Goal: Transaction & Acquisition: Purchase product/service

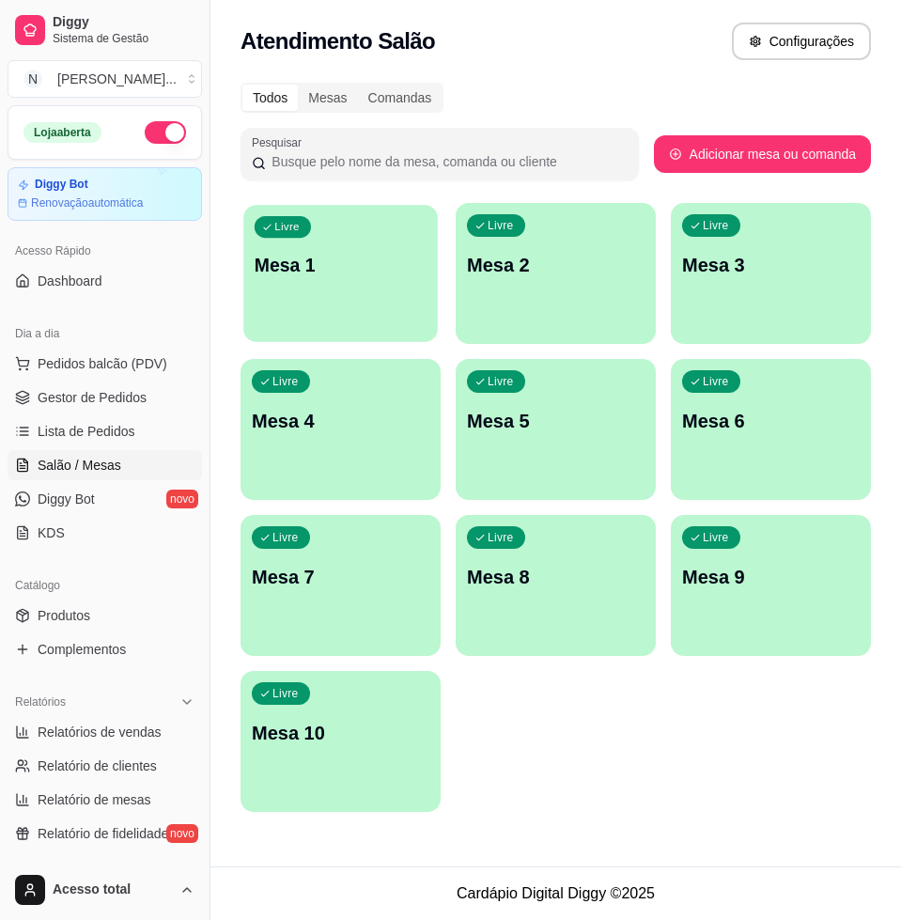
click at [281, 262] on p "Mesa 1" at bounding box center [341, 265] width 172 height 25
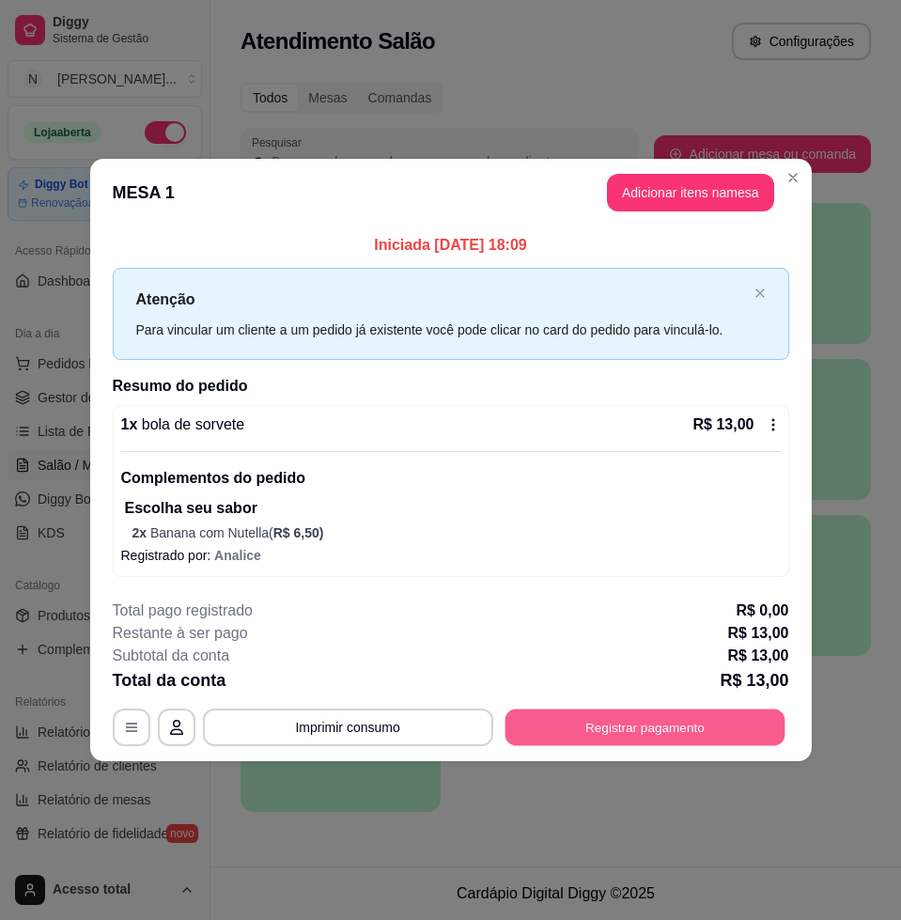
click at [650, 733] on button "Registrar pagamento" at bounding box center [645, 726] width 280 height 37
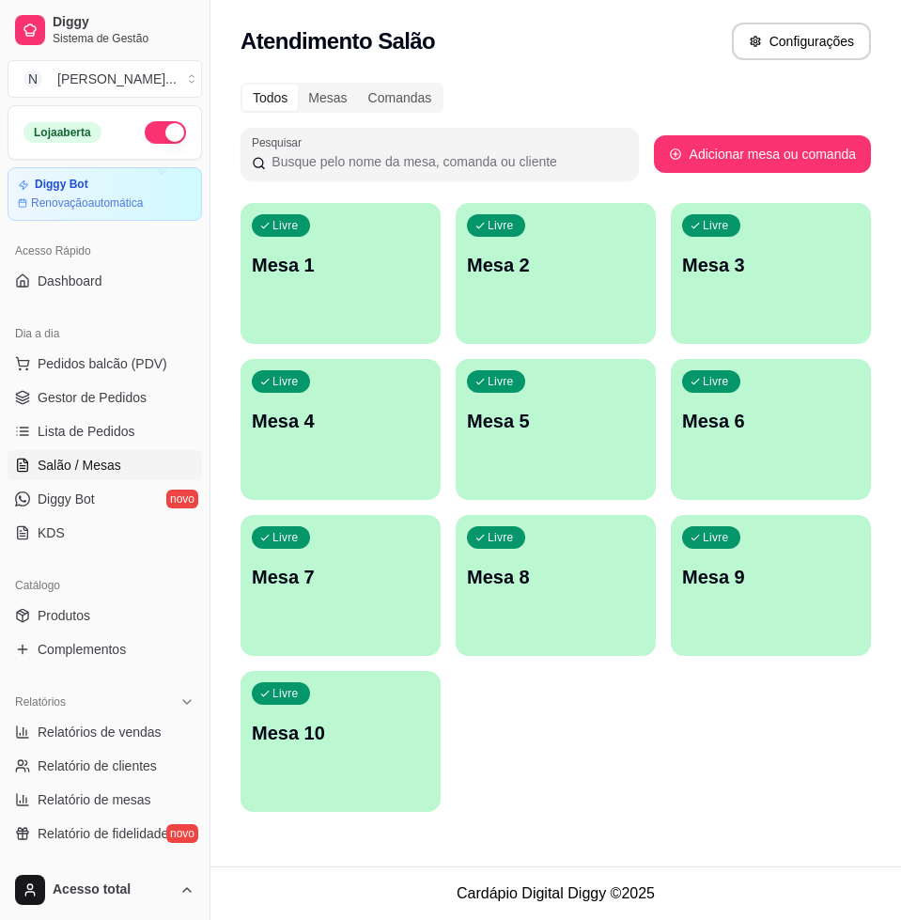
click at [549, 285] on div "Livre Mesa 2" at bounding box center [556, 262] width 200 height 118
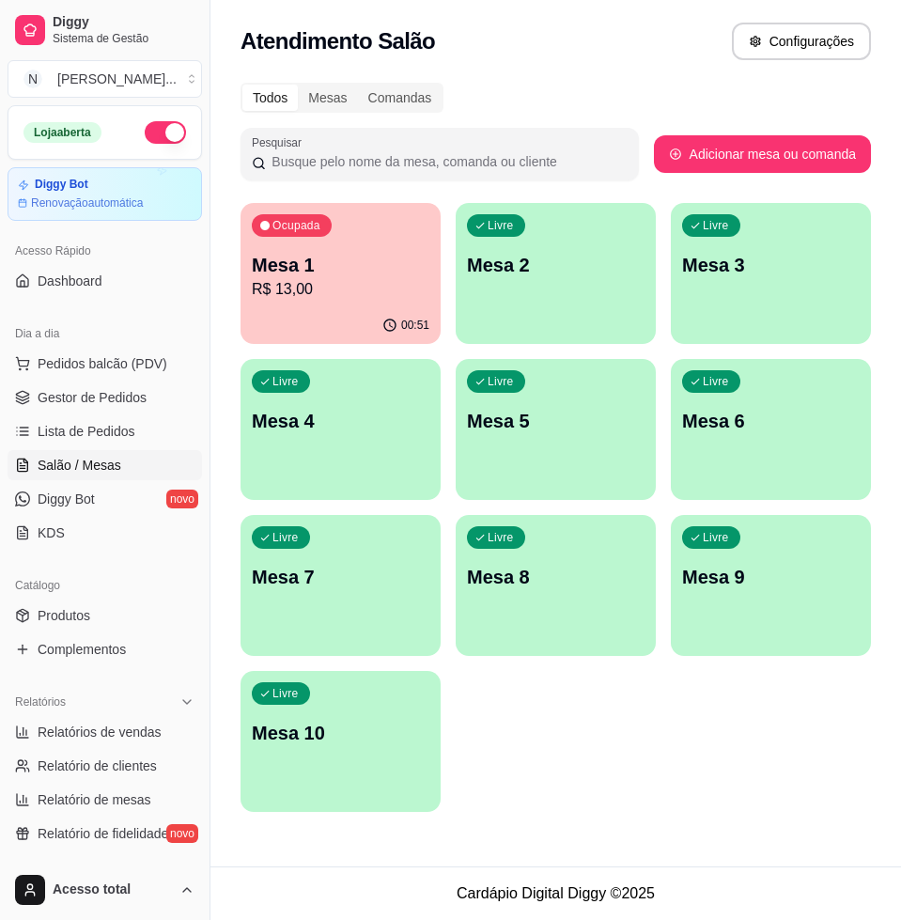
click at [542, 294] on div "Livre Mesa 2" at bounding box center [556, 262] width 200 height 118
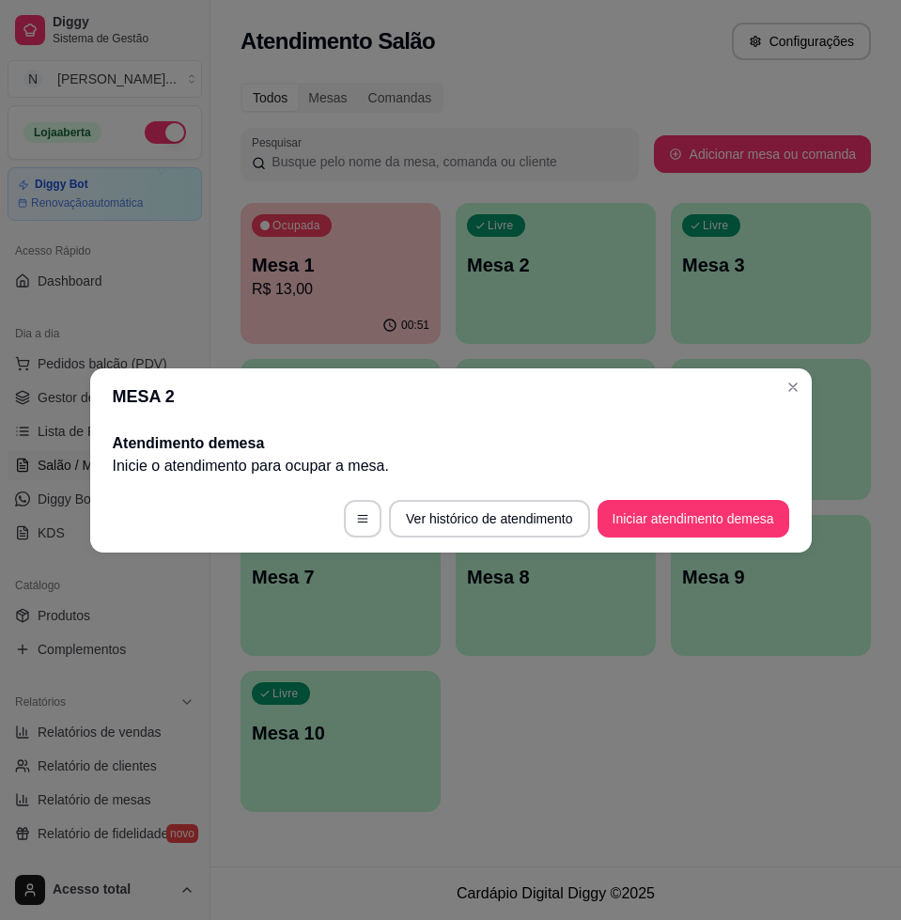
click at [673, 526] on button "Iniciar atendimento de mesa" at bounding box center [694, 519] width 192 height 38
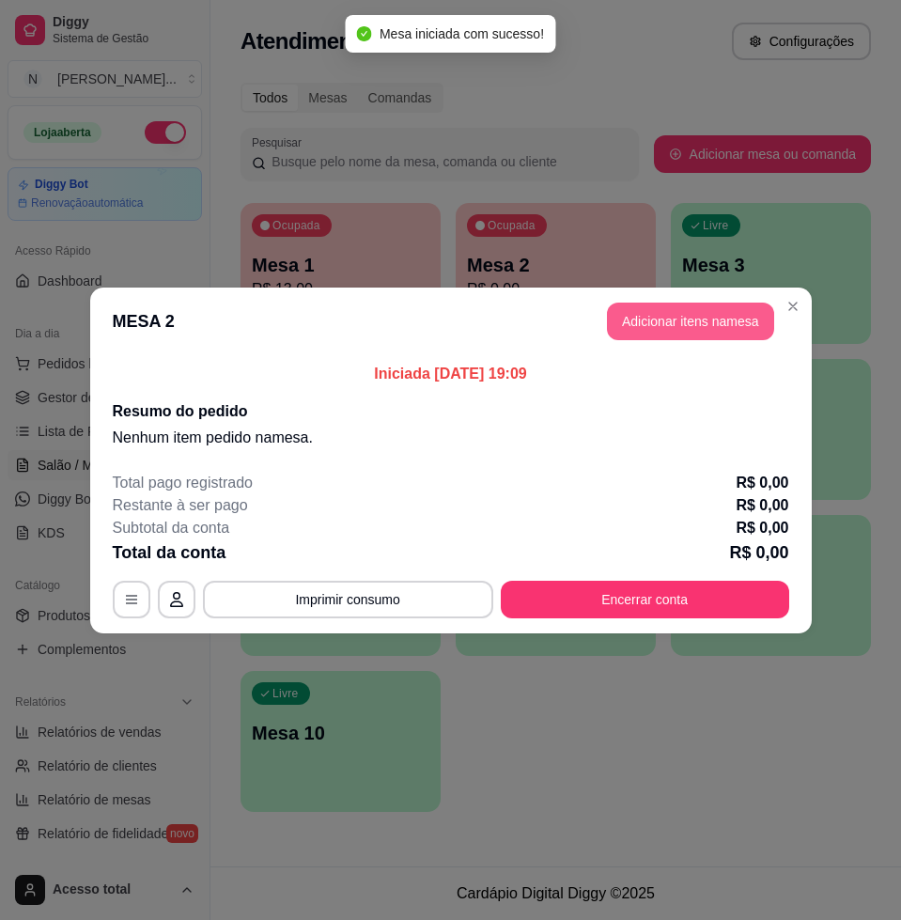
click at [663, 318] on button "Adicionar itens na mesa" at bounding box center [690, 322] width 167 height 38
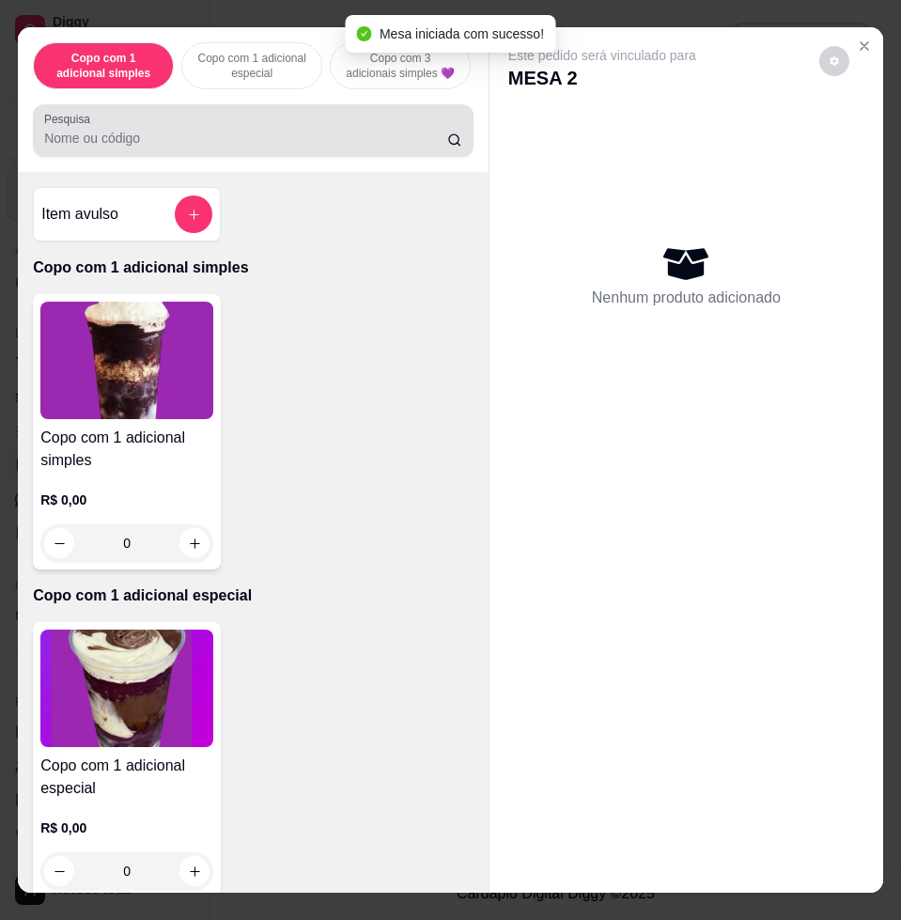
click at [356, 140] on input "Pesquisa" at bounding box center [245, 138] width 403 height 19
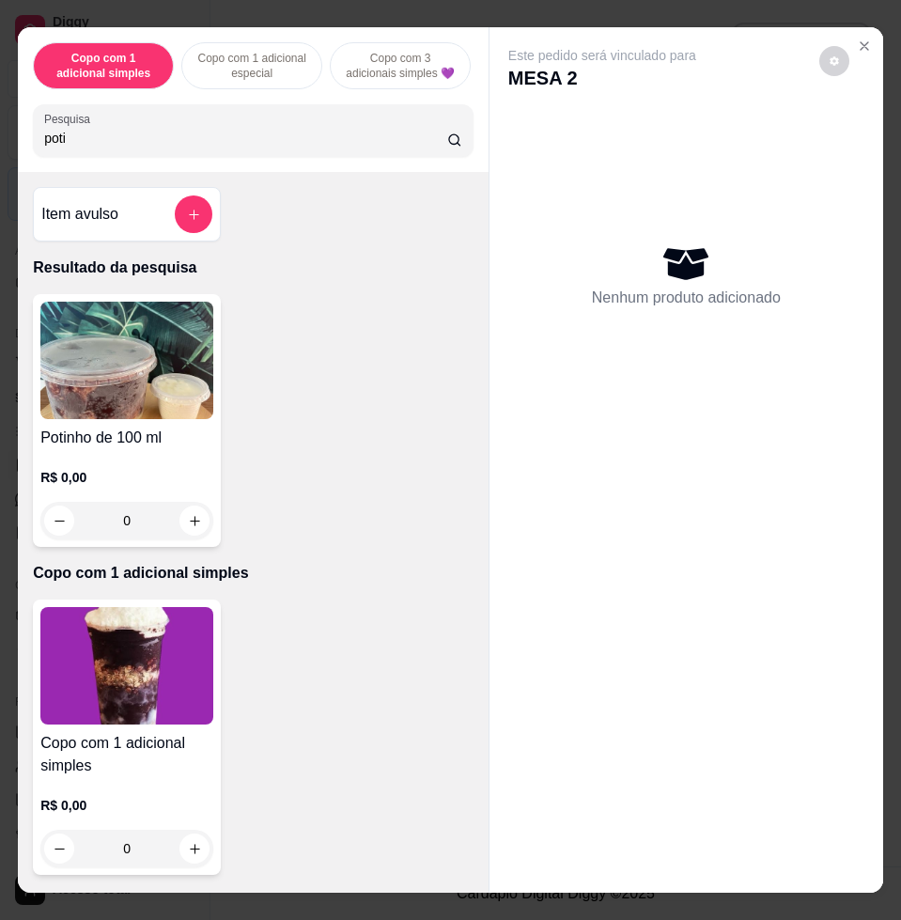
click at [355, 139] on input "poti" at bounding box center [245, 138] width 403 height 19
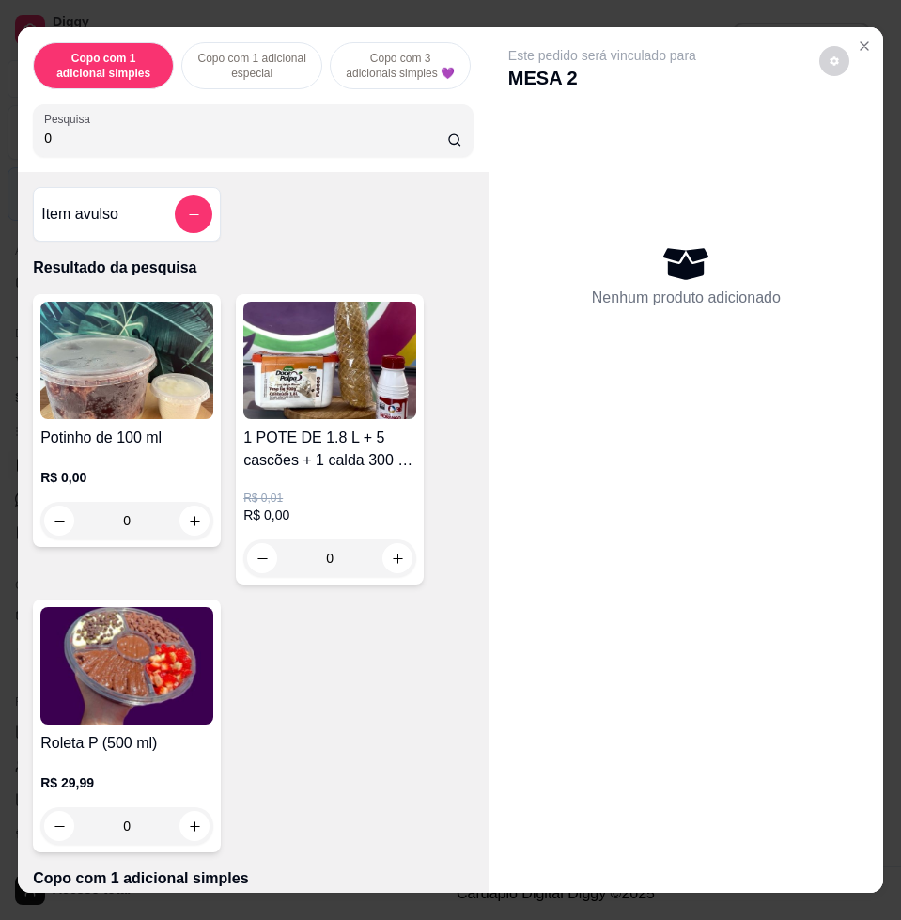
type input "0"
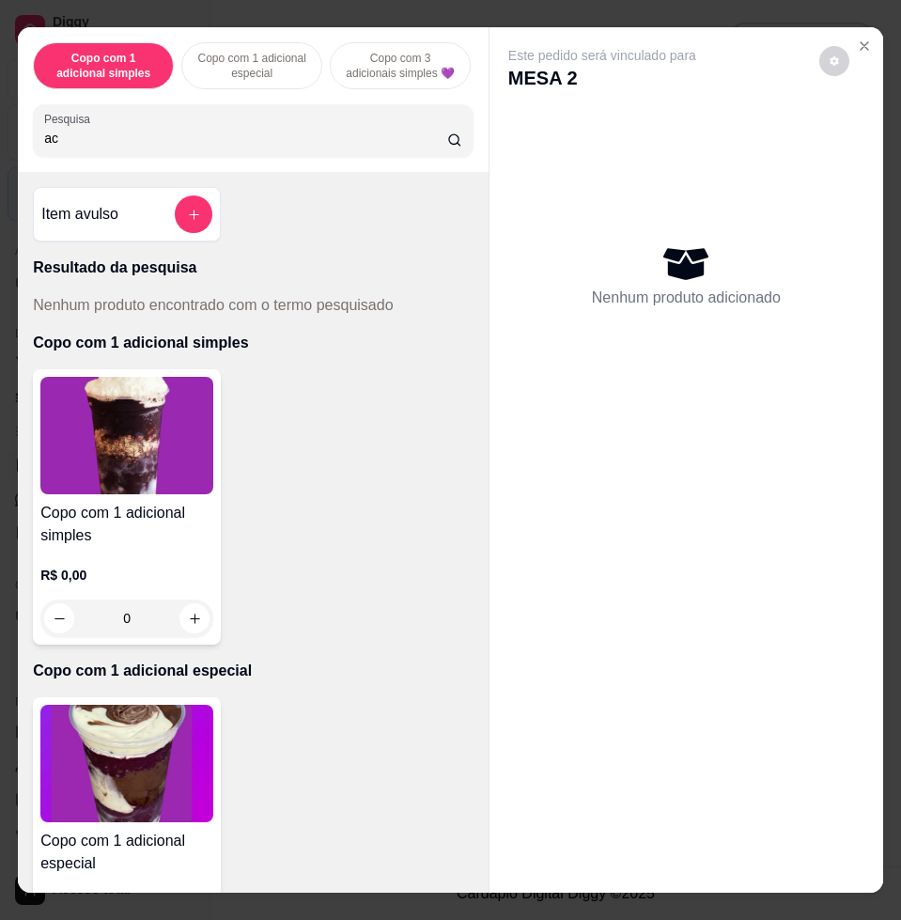
type input "acu"
click at [427, 148] on input "acu" at bounding box center [245, 138] width 403 height 19
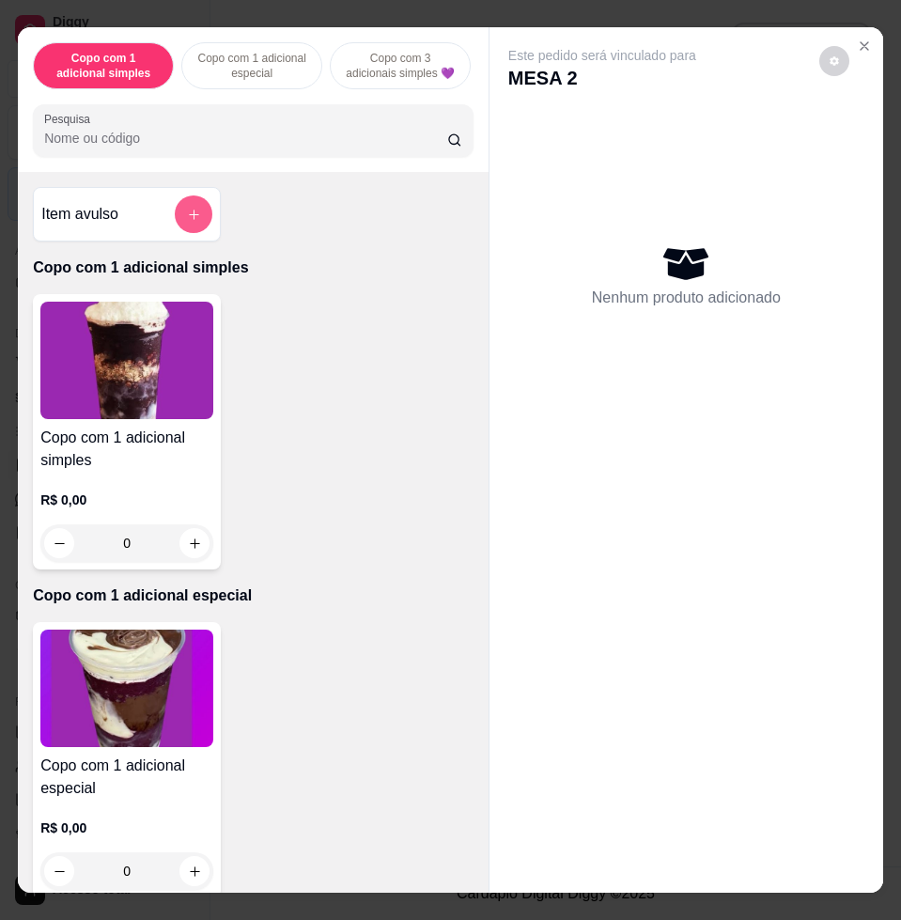
click at [197, 224] on button "add-separate-item" at bounding box center [194, 214] width 38 height 38
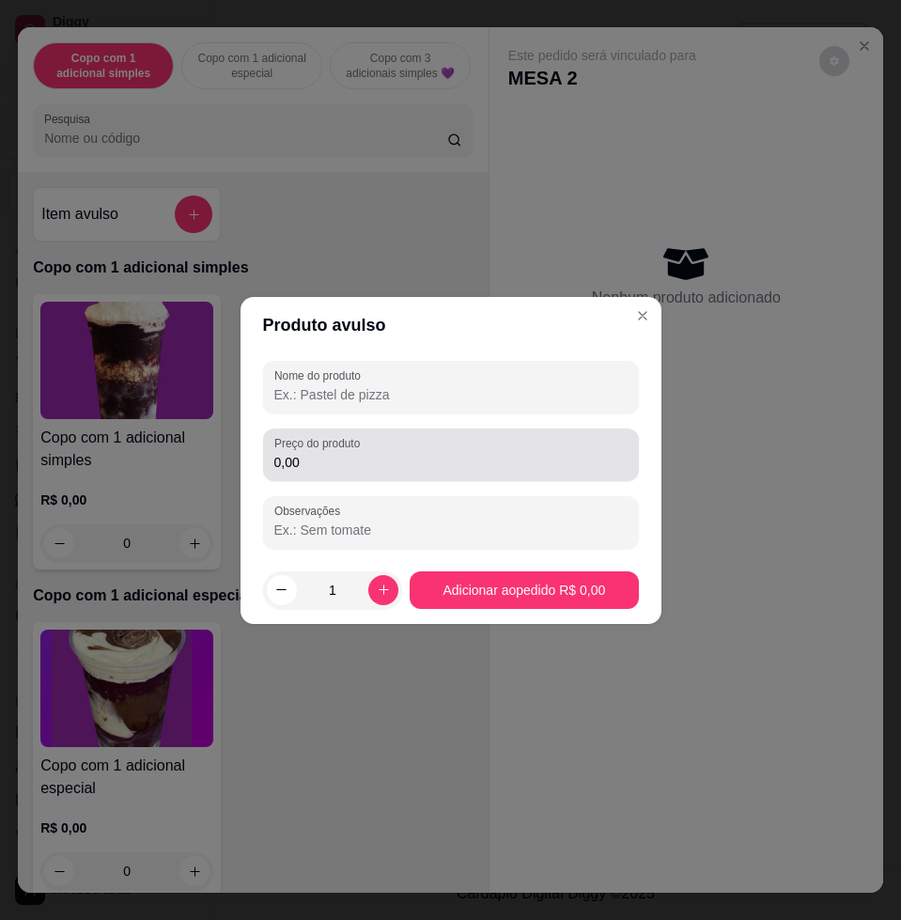
click at [334, 458] on input "0,00" at bounding box center [450, 462] width 353 height 19
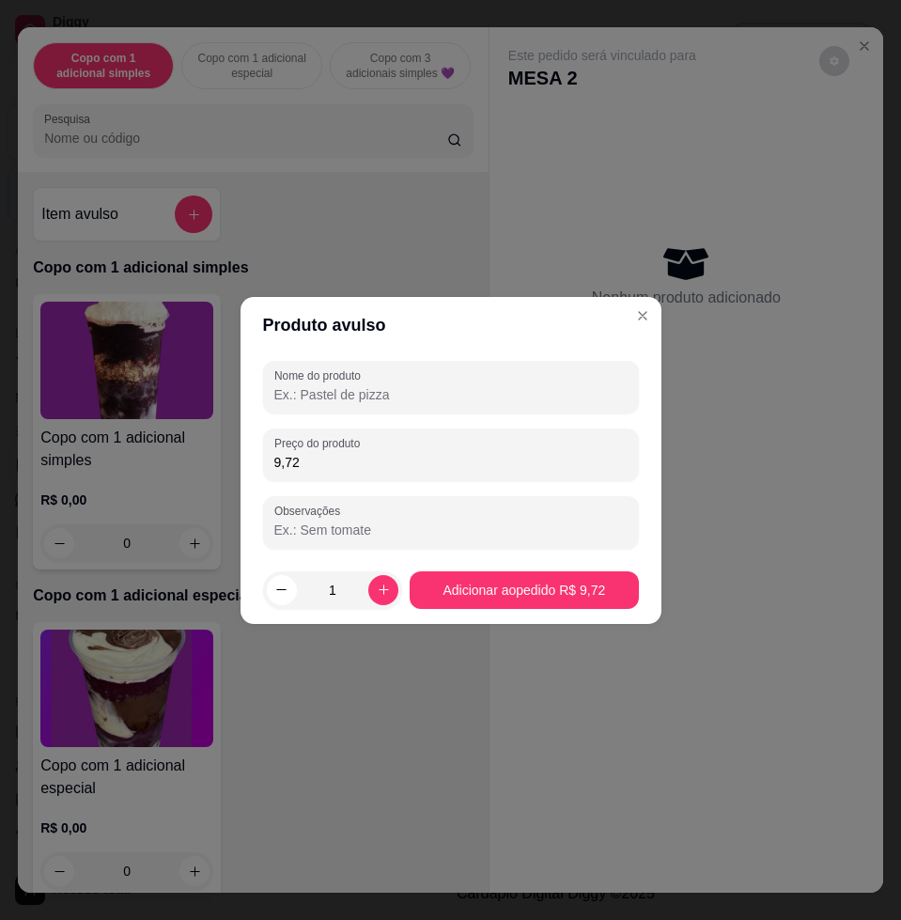
type input "9,72"
click at [385, 404] on div at bounding box center [450, 387] width 353 height 38
type input "kg"
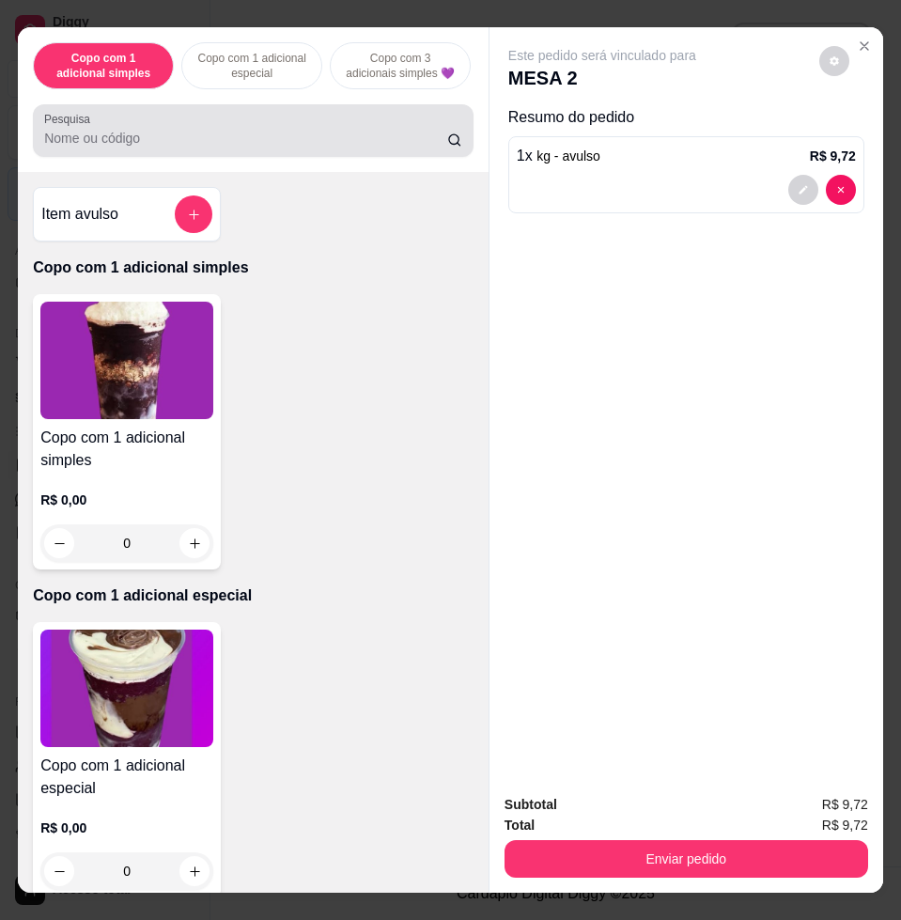
click at [377, 132] on div at bounding box center [253, 131] width 418 height 38
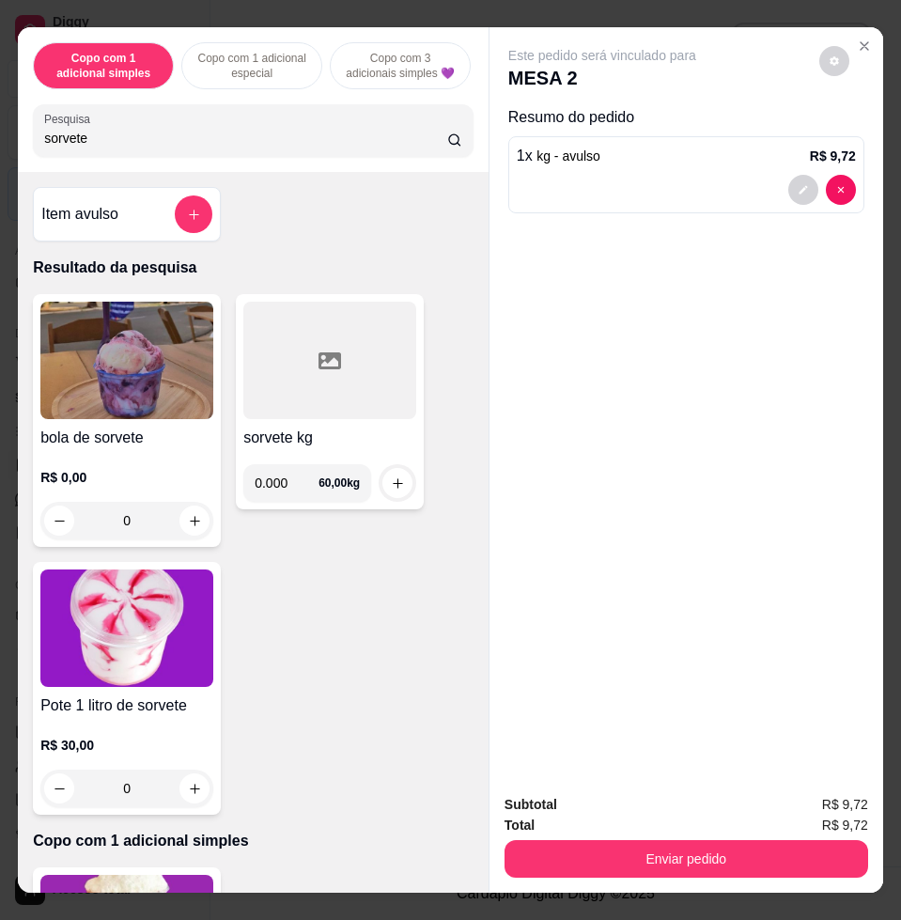
click at [430, 144] on input "sorvete" at bounding box center [245, 138] width 403 height 19
type input "sorvete"
click at [184, 233] on button "add-separate-item" at bounding box center [194, 214] width 38 height 38
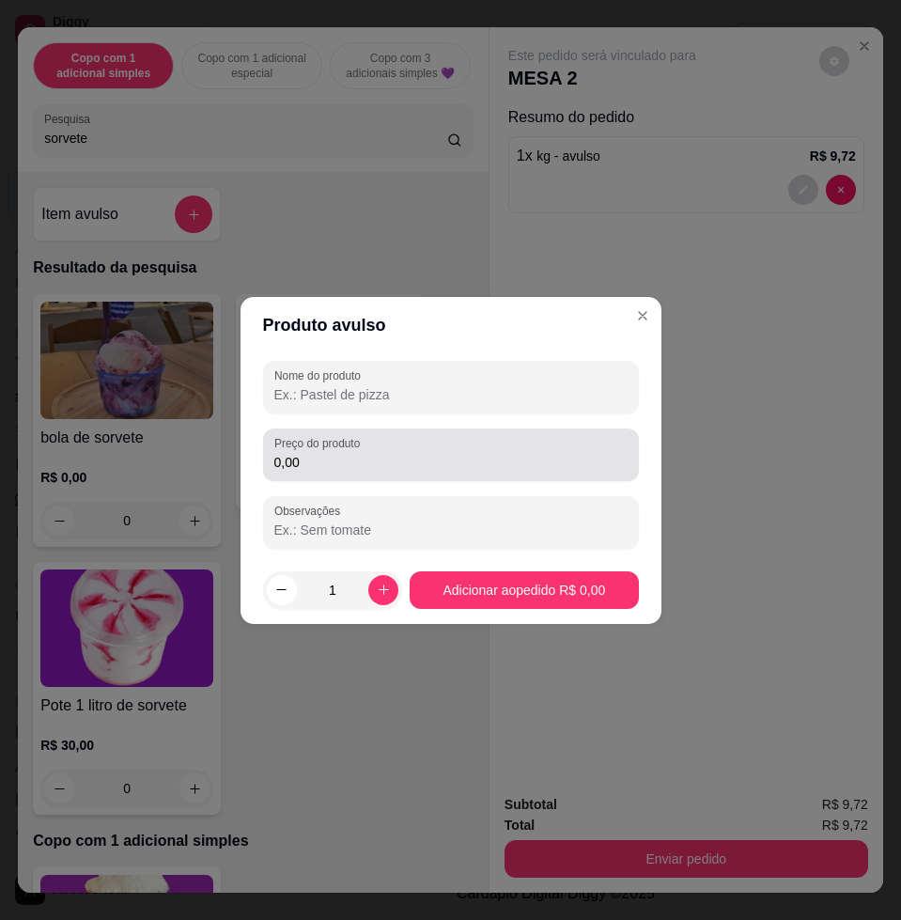
click at [366, 450] on label "Preço do produto" at bounding box center [320, 443] width 92 height 16
click at [366, 453] on input "0,00" at bounding box center [450, 462] width 353 height 19
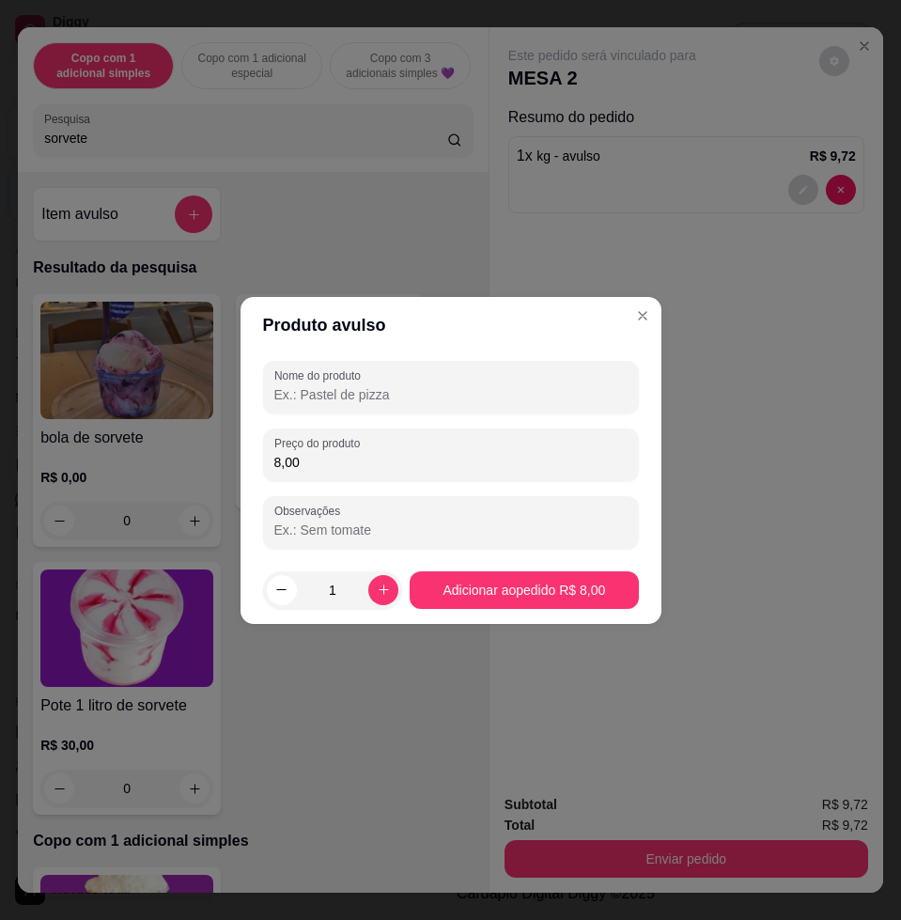
type input "8,00"
click at [421, 380] on div at bounding box center [450, 387] width 353 height 38
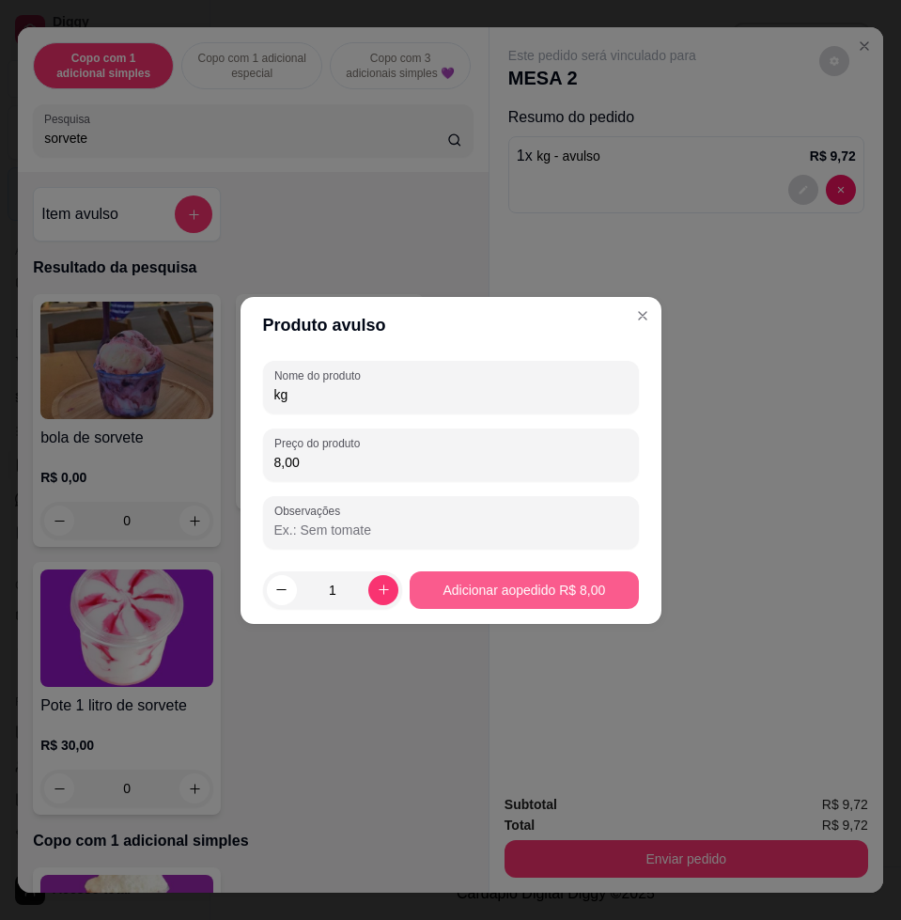
type input "kg"
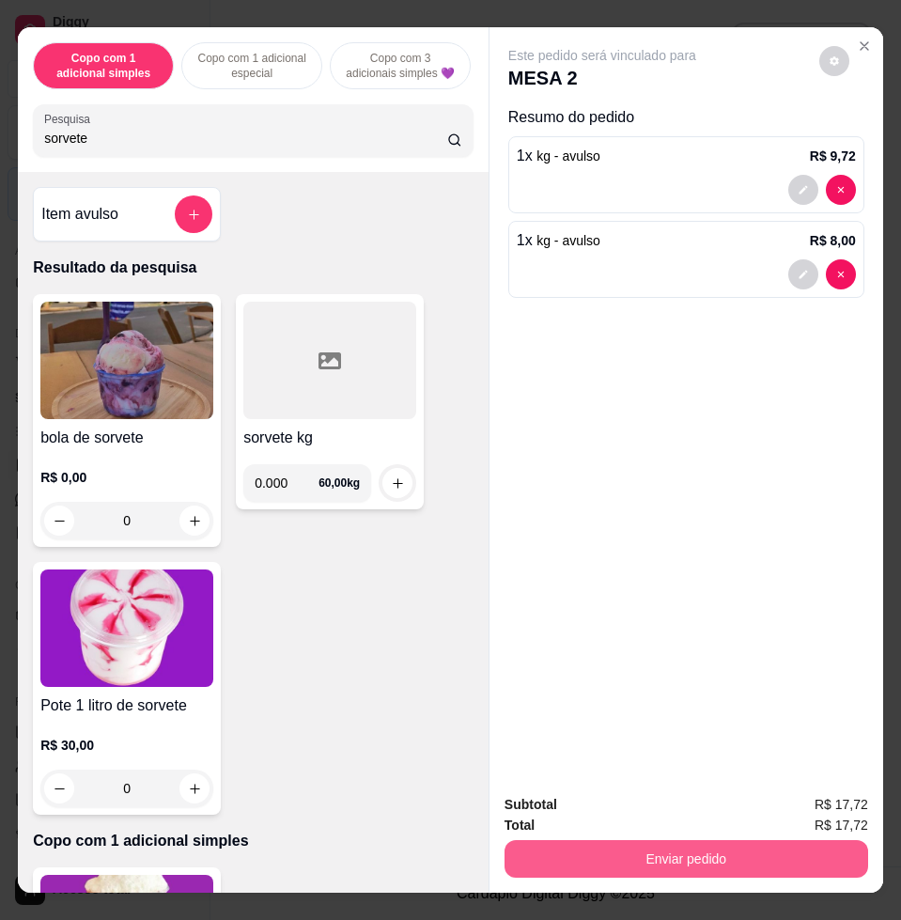
click at [704, 849] on button "Enviar pedido" at bounding box center [687, 859] width 364 height 38
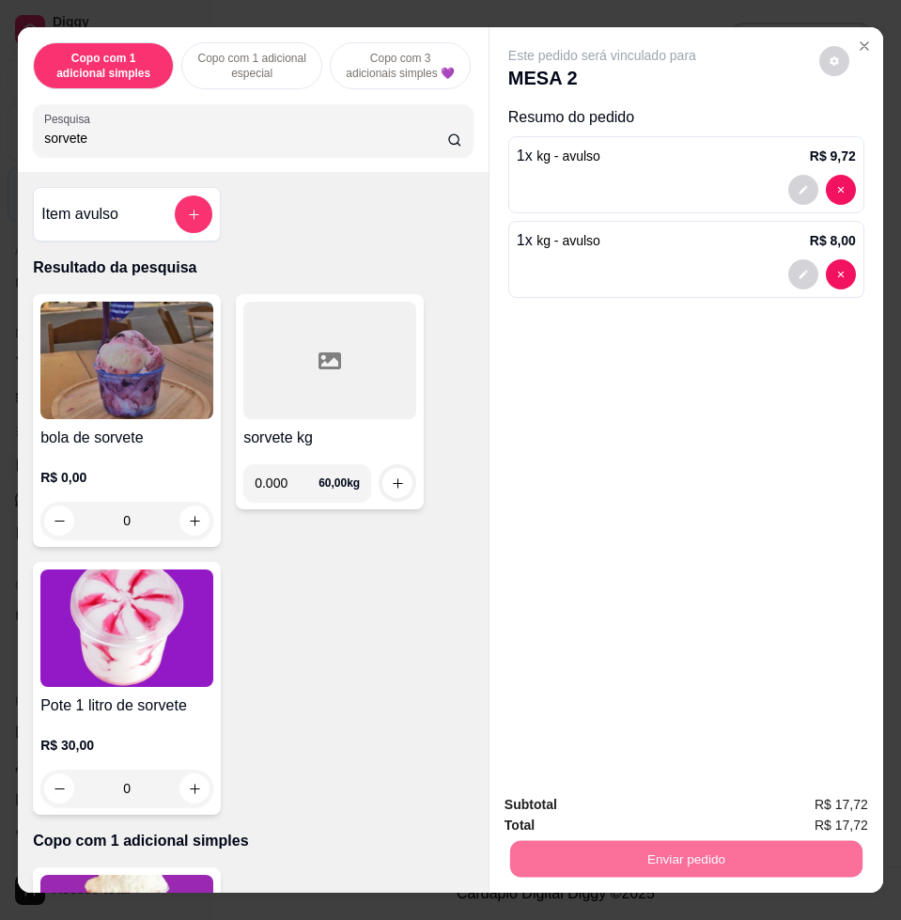
click at [810, 801] on button "Enviar pedido" at bounding box center [817, 803] width 106 height 36
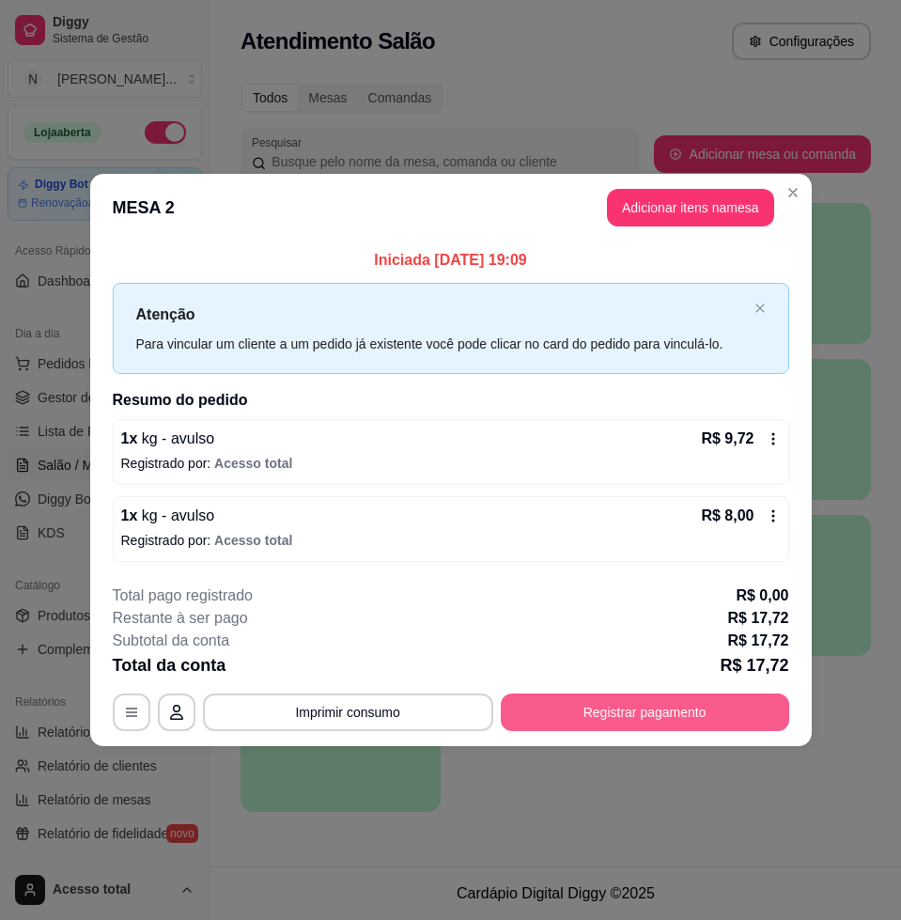
click at [715, 728] on button "Registrar pagamento" at bounding box center [645, 712] width 288 height 38
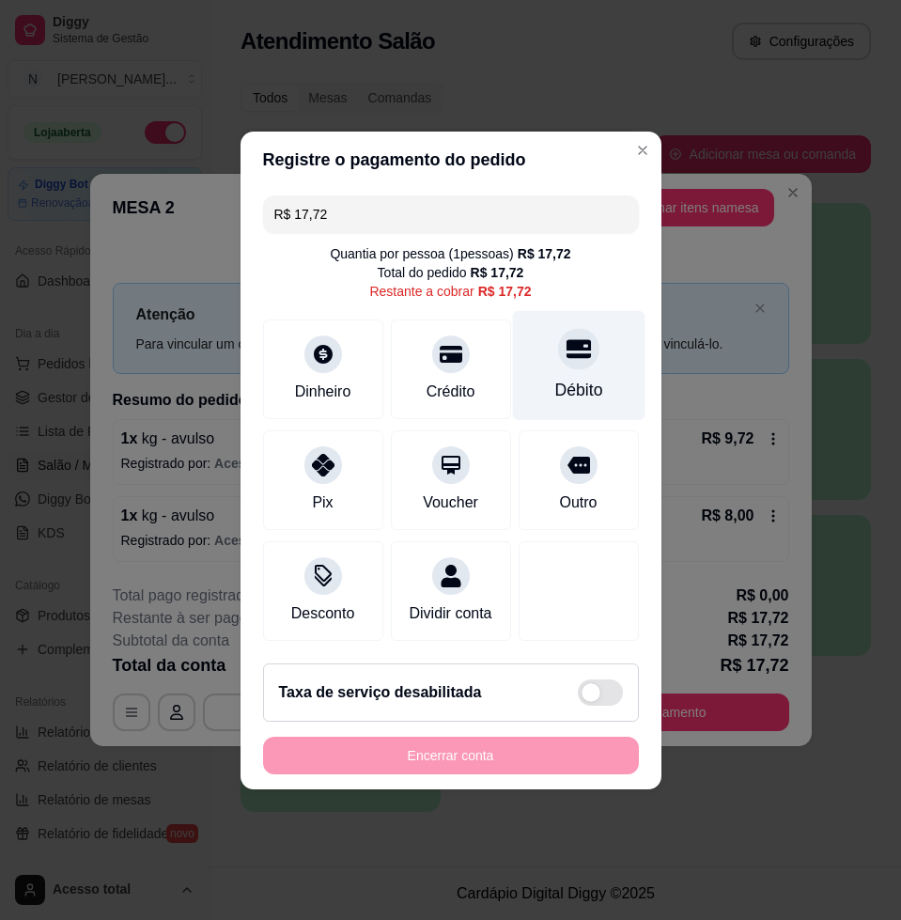
click at [577, 356] on div "Débito" at bounding box center [578, 365] width 132 height 110
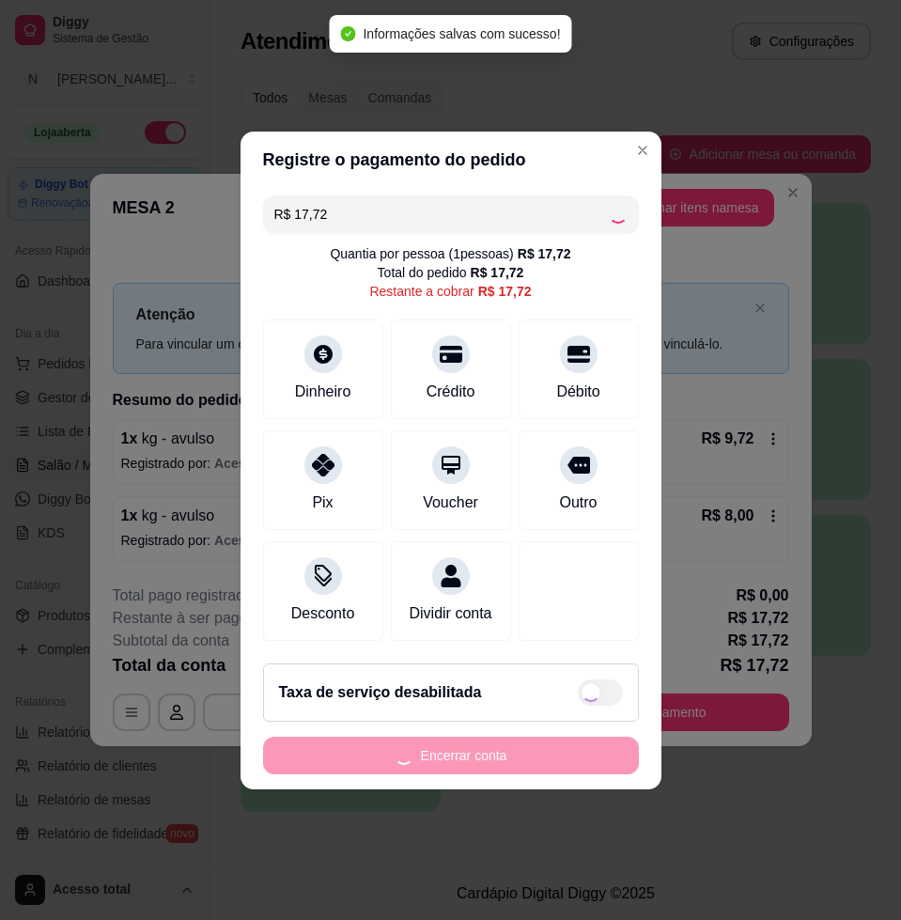
type input "R$ 0,00"
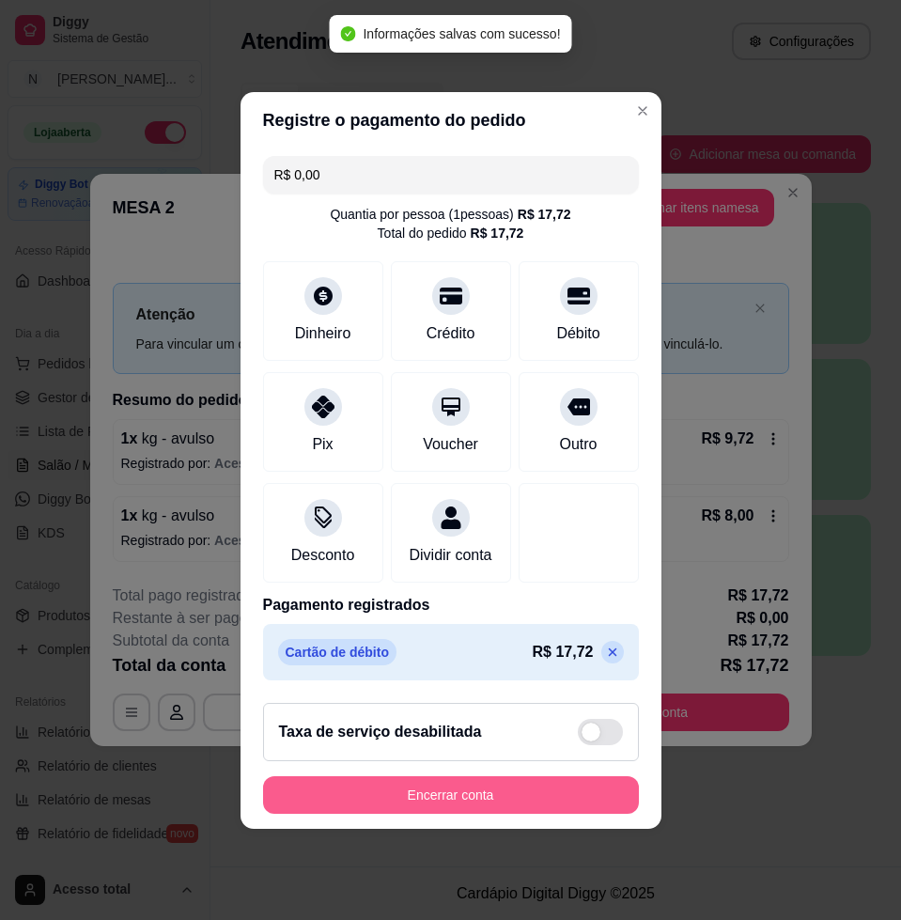
click at [464, 808] on button "Encerrar conta" at bounding box center [451, 795] width 376 height 38
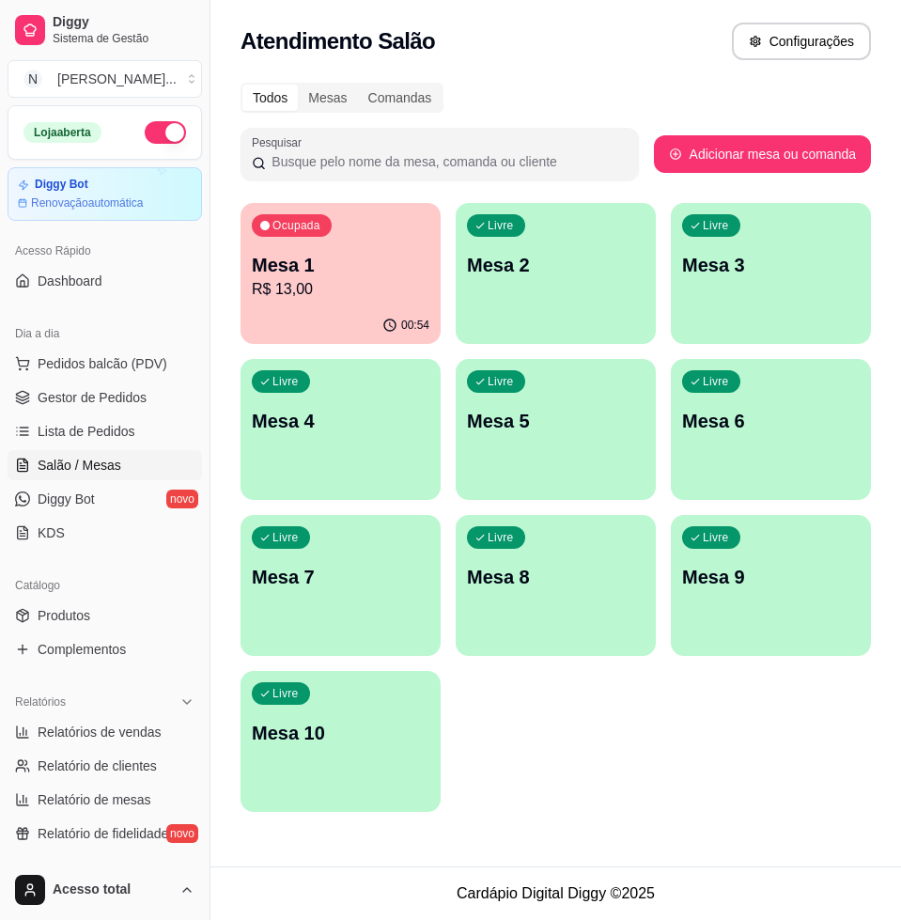
click at [354, 290] on p "R$ 13,00" at bounding box center [341, 289] width 178 height 23
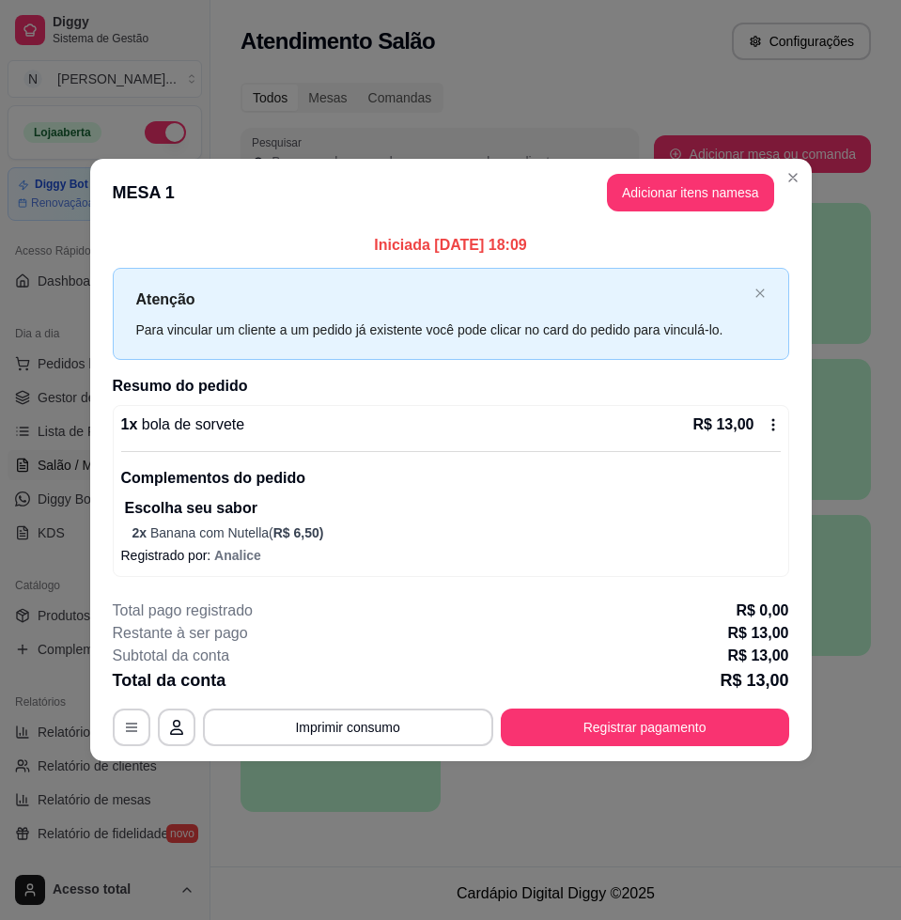
click at [693, 704] on div "**********" at bounding box center [451, 672] width 676 height 147
click at [694, 715] on button "Registrar pagamento" at bounding box center [645, 727] width 288 height 38
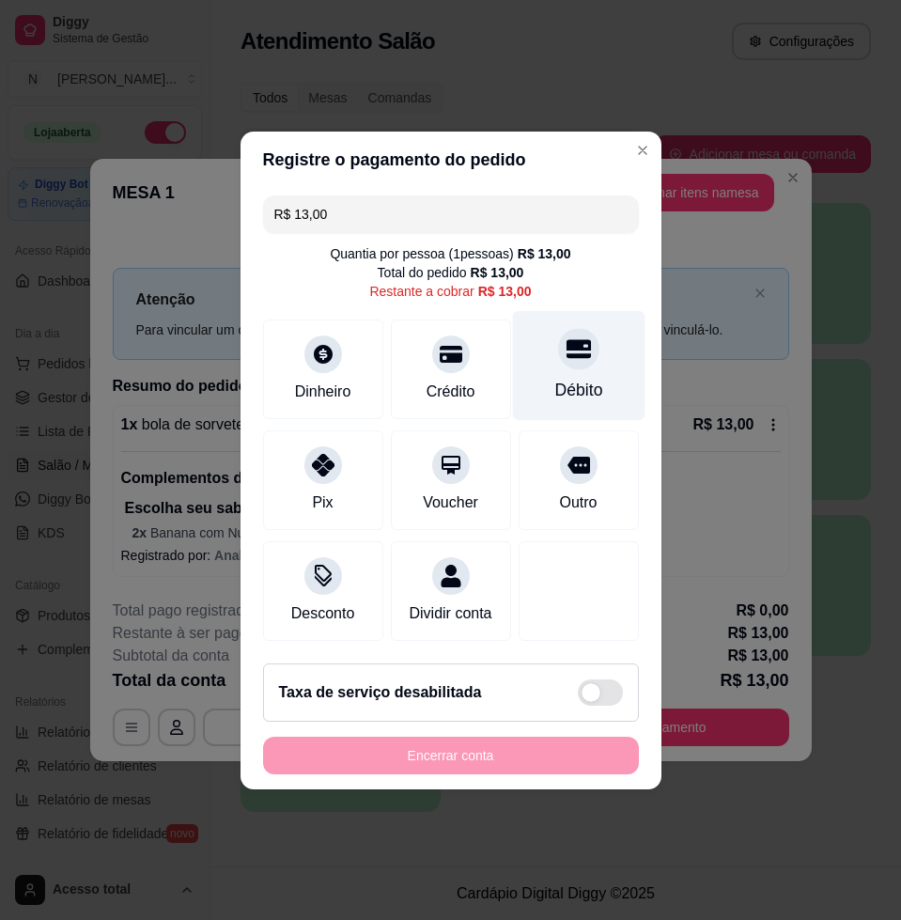
click at [579, 360] on div "Débito" at bounding box center [578, 365] width 132 height 110
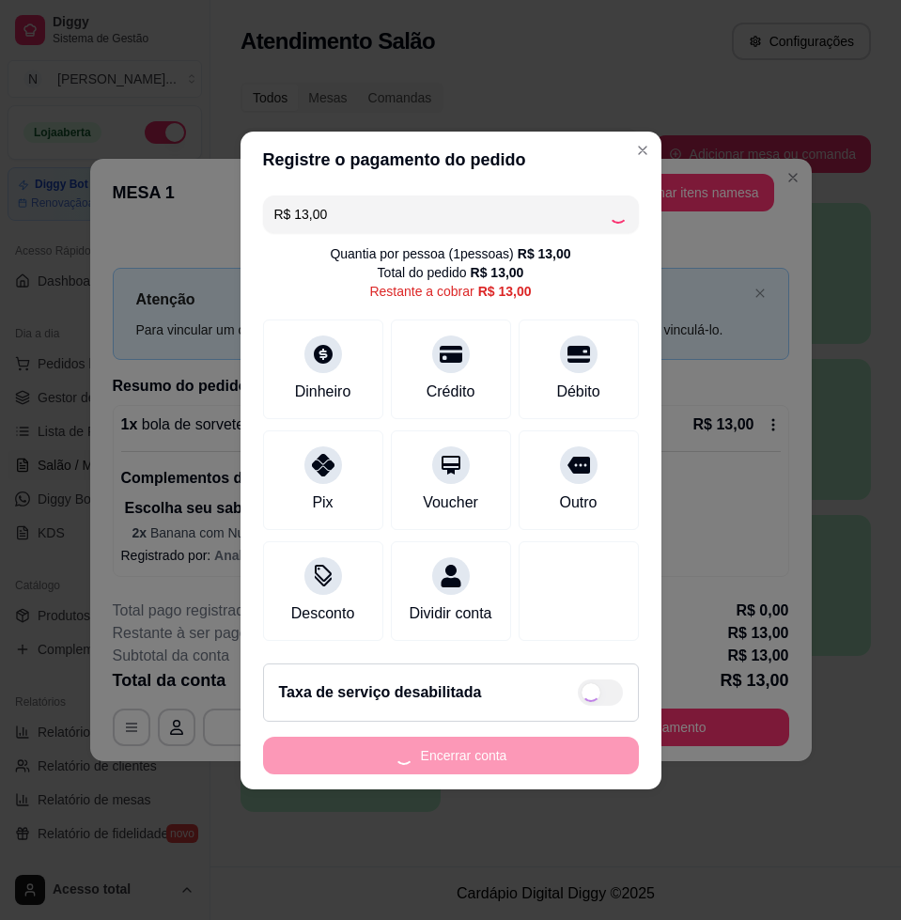
type input "R$ 0,00"
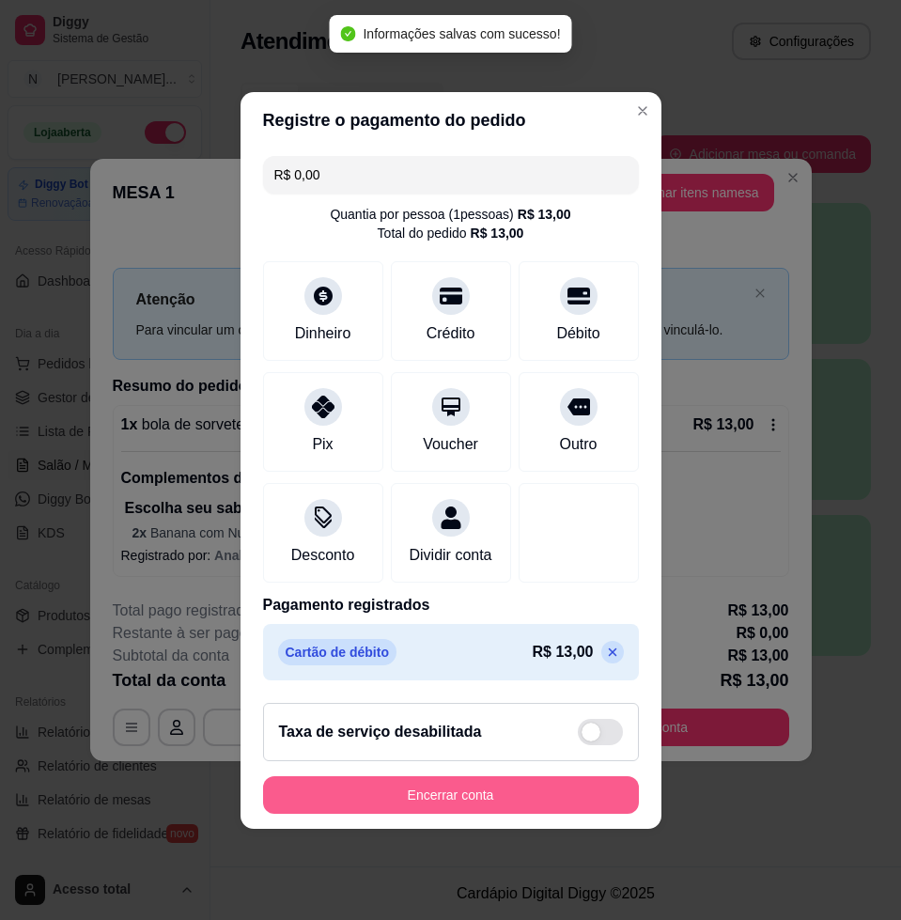
click at [476, 810] on button "Encerrar conta" at bounding box center [451, 795] width 376 height 38
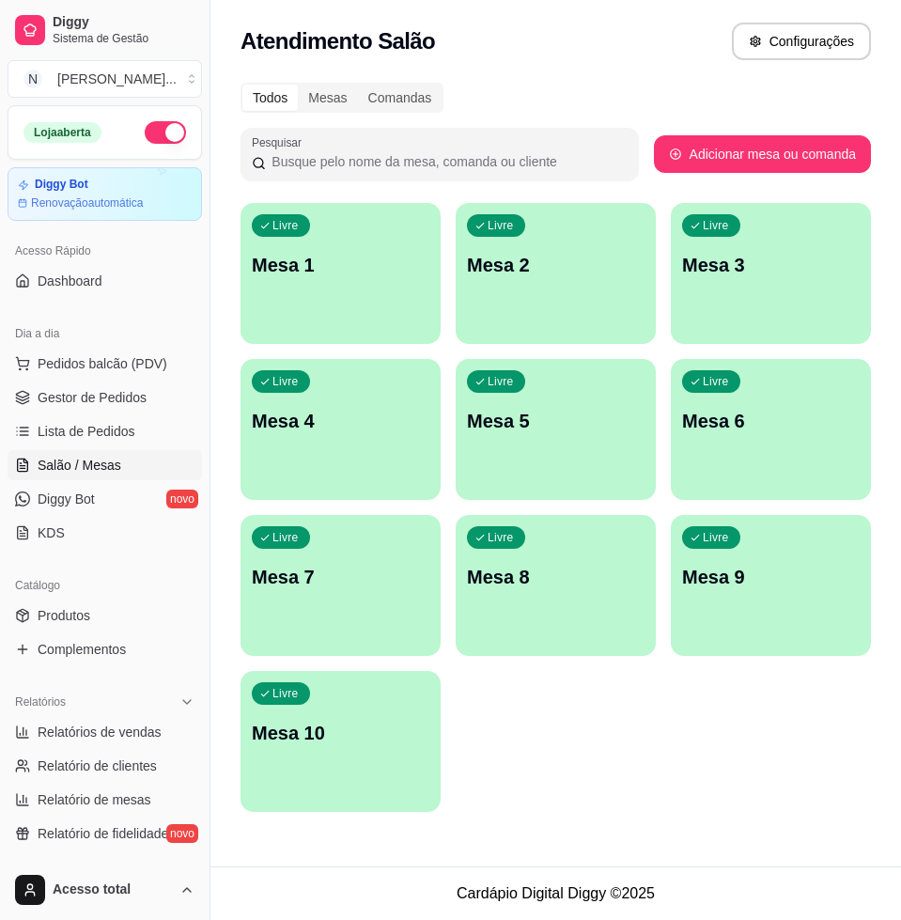
click at [298, 293] on div "Livre Mesa 1" at bounding box center [341, 262] width 200 height 118
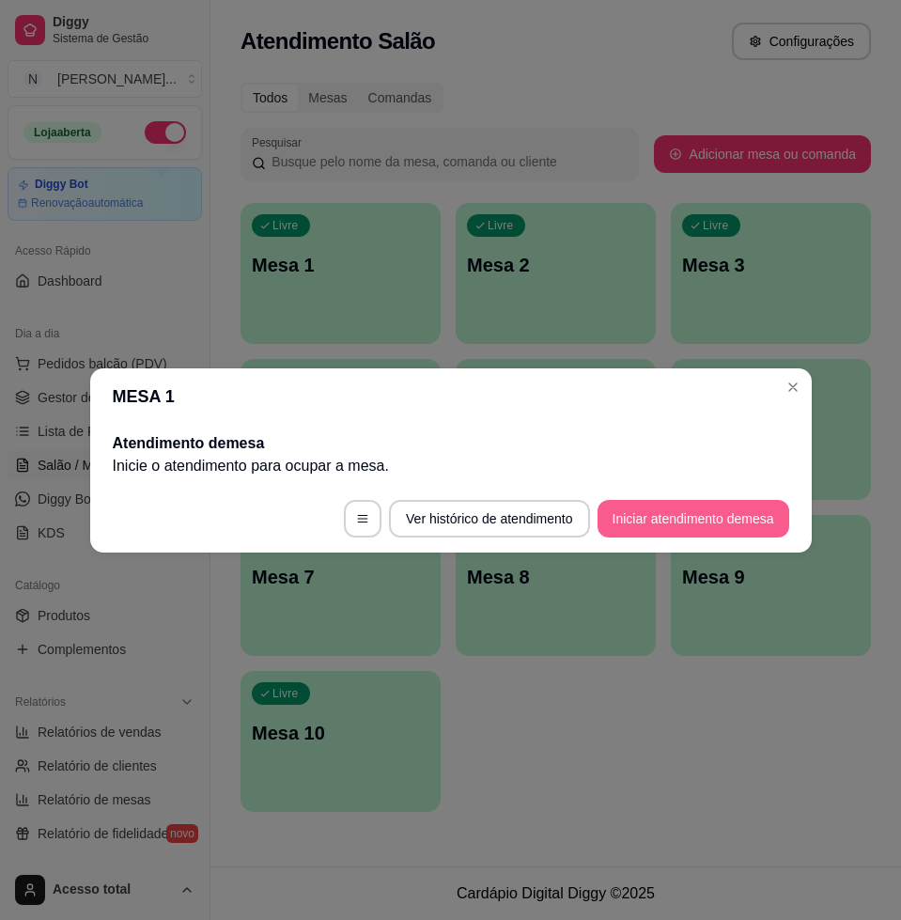
click at [650, 518] on button "Iniciar atendimento de mesa" at bounding box center [694, 519] width 192 height 38
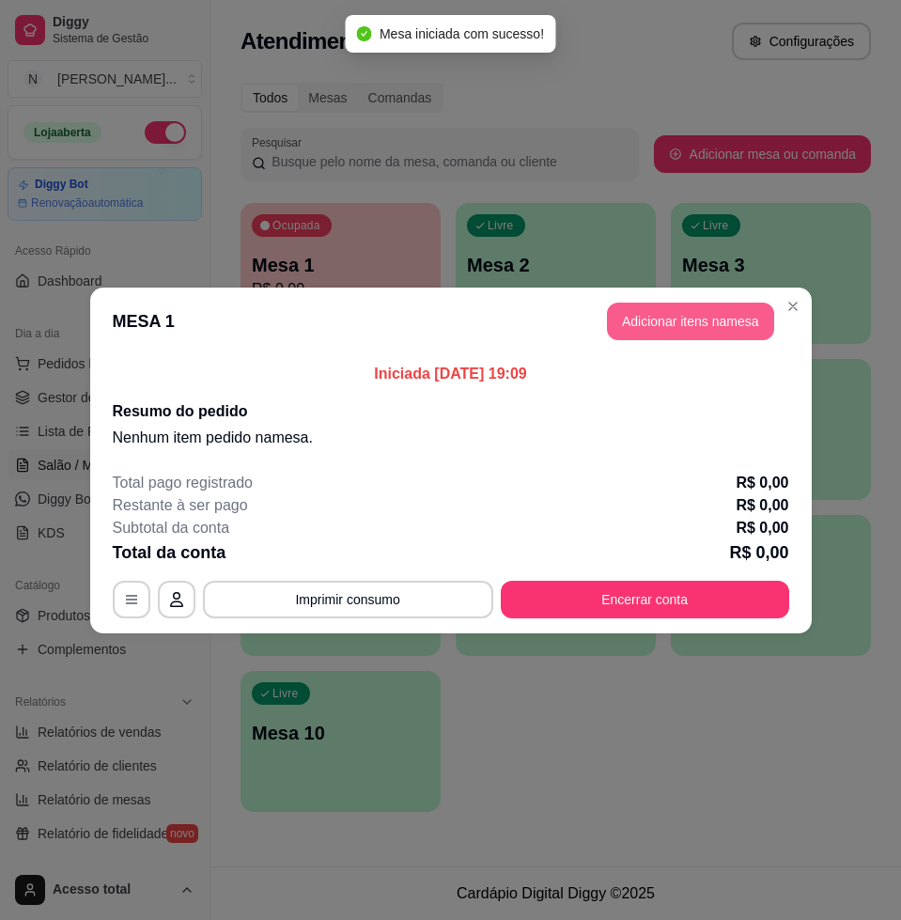
click at [696, 323] on button "Adicionar itens na mesa" at bounding box center [690, 322] width 167 height 38
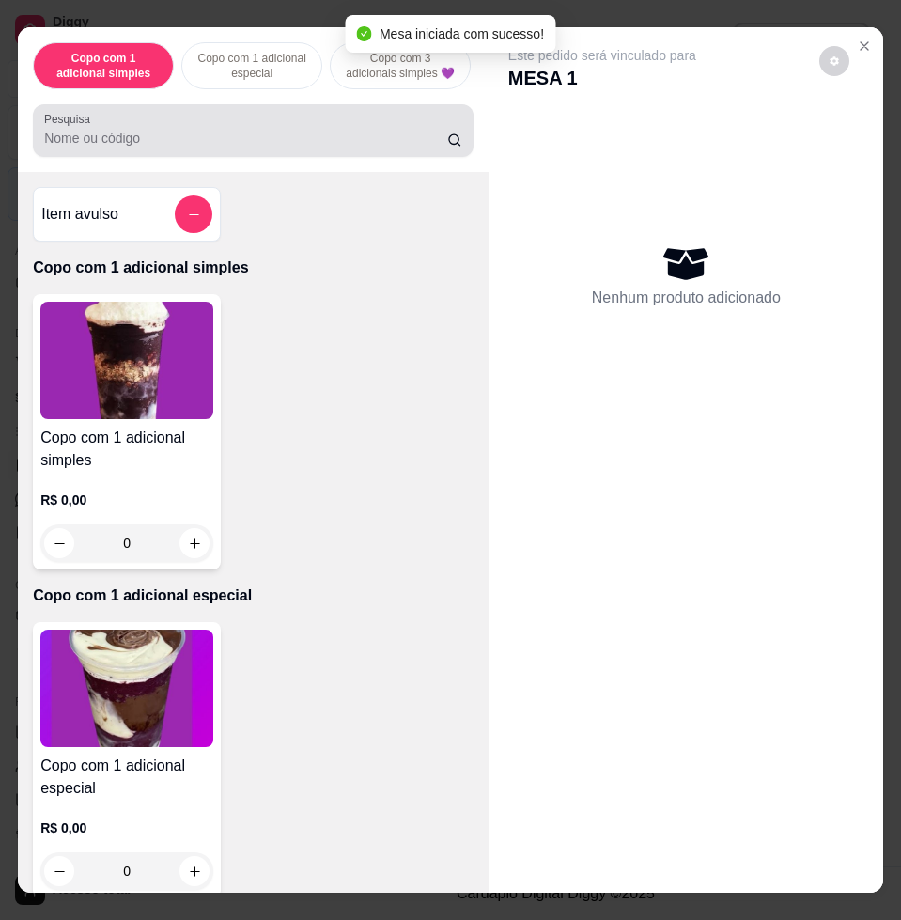
click at [346, 148] on input "Pesquisa" at bounding box center [245, 138] width 403 height 19
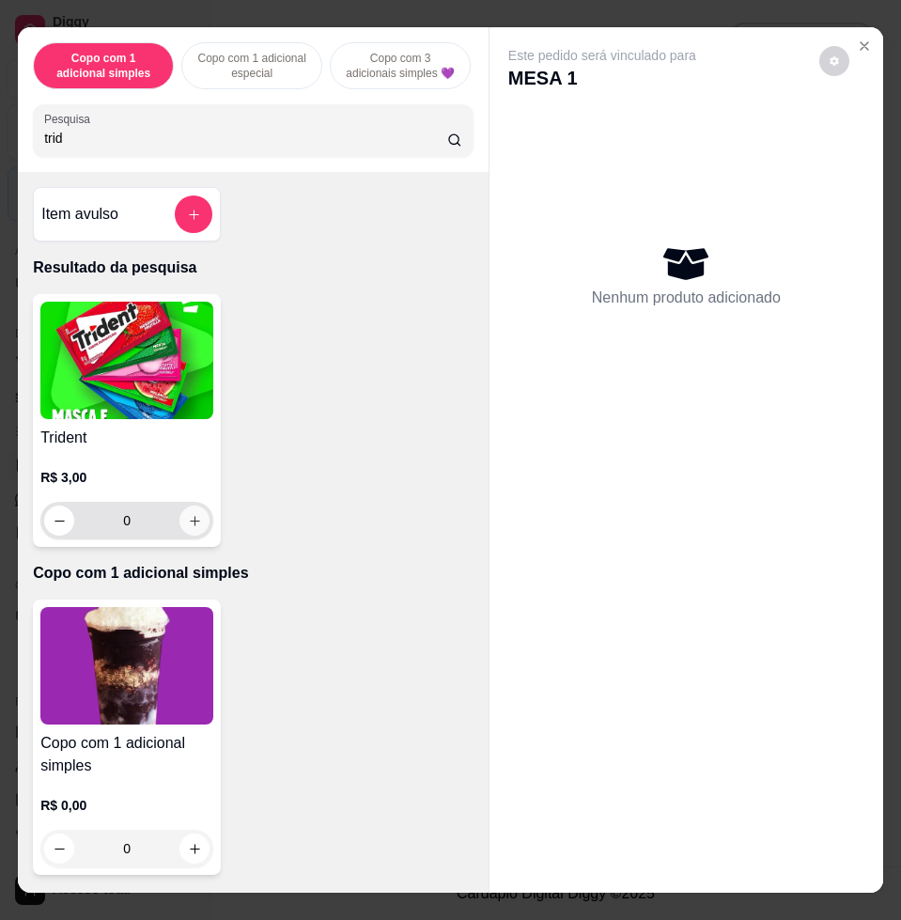
type input "trid"
click at [190, 525] on icon "increase-product-quantity" at bounding box center [194, 520] width 9 height 9
type input "1"
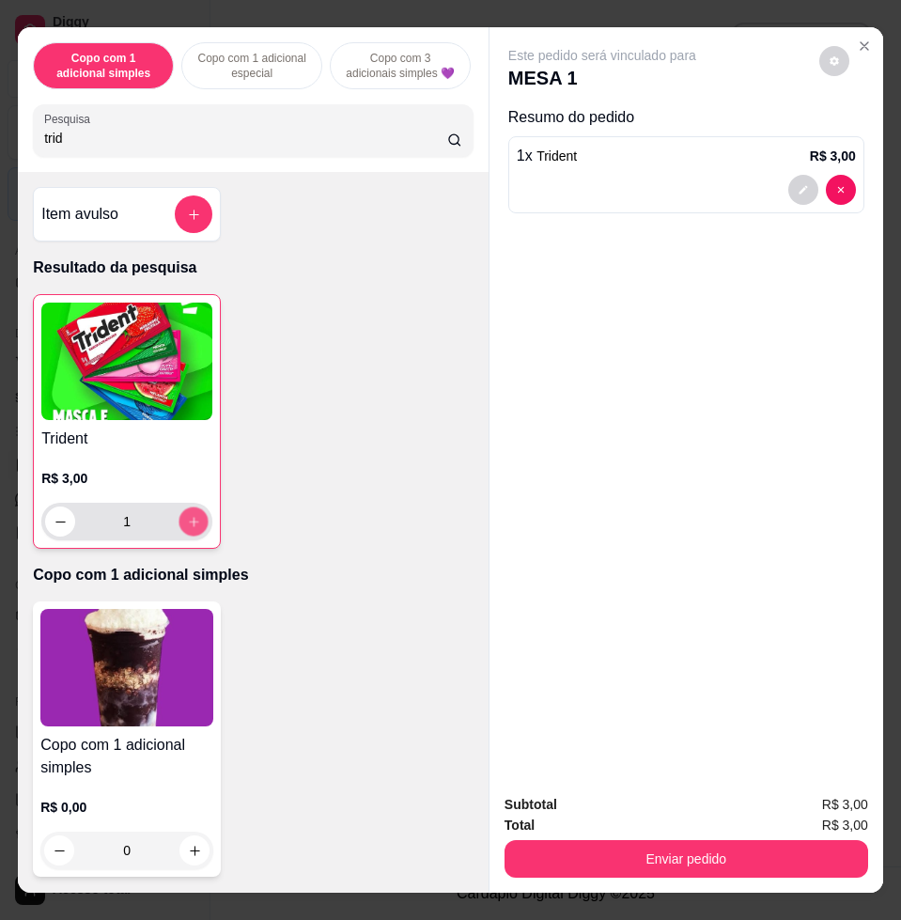
click at [188, 529] on icon "increase-product-quantity" at bounding box center [194, 522] width 14 height 14
type input "2"
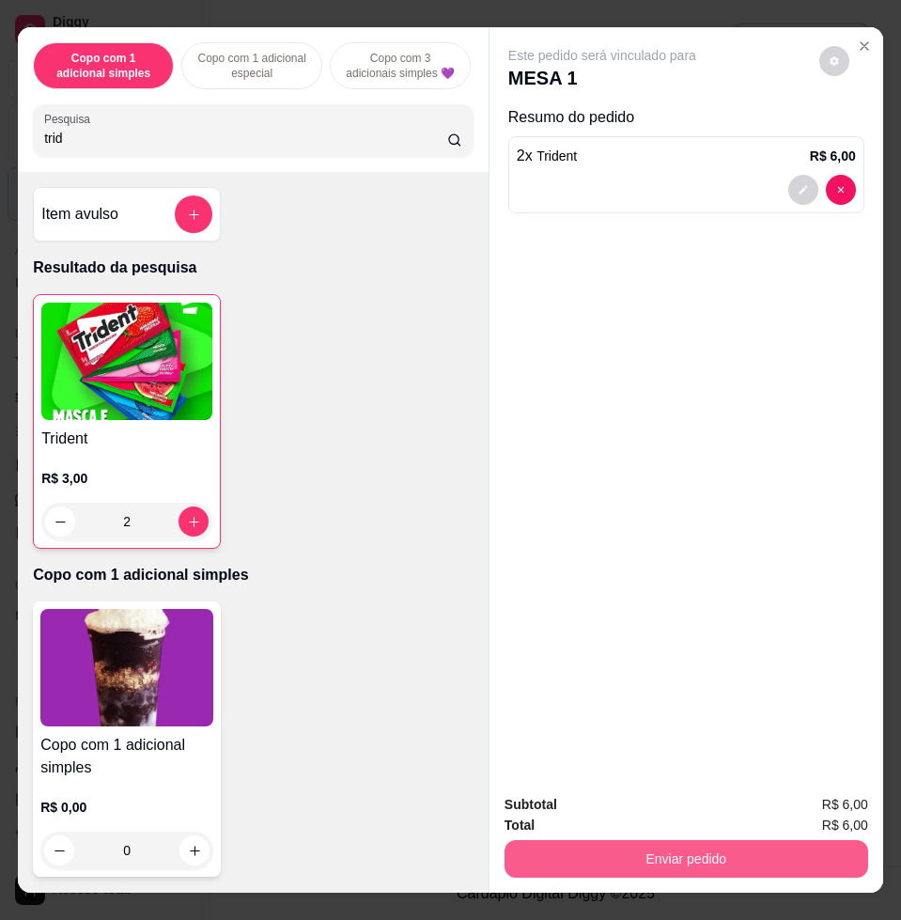
click at [645, 840] on button "Enviar pedido" at bounding box center [687, 859] width 364 height 38
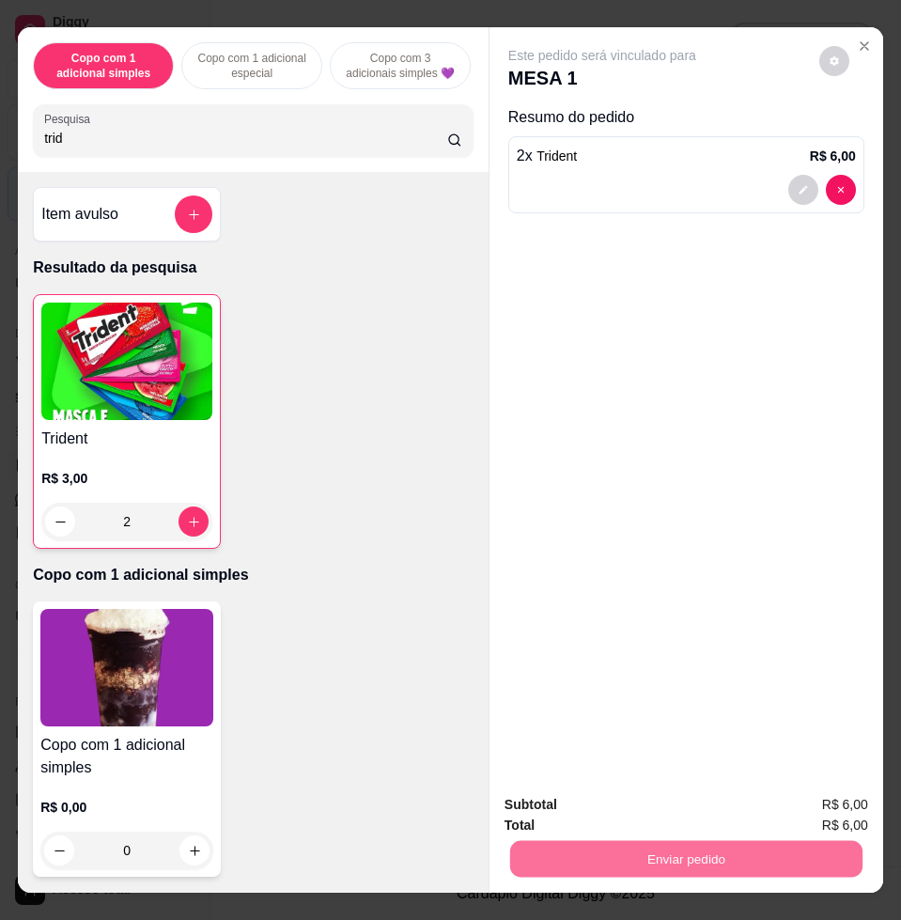
click at [814, 809] on button "Enviar pedido" at bounding box center [817, 802] width 103 height 35
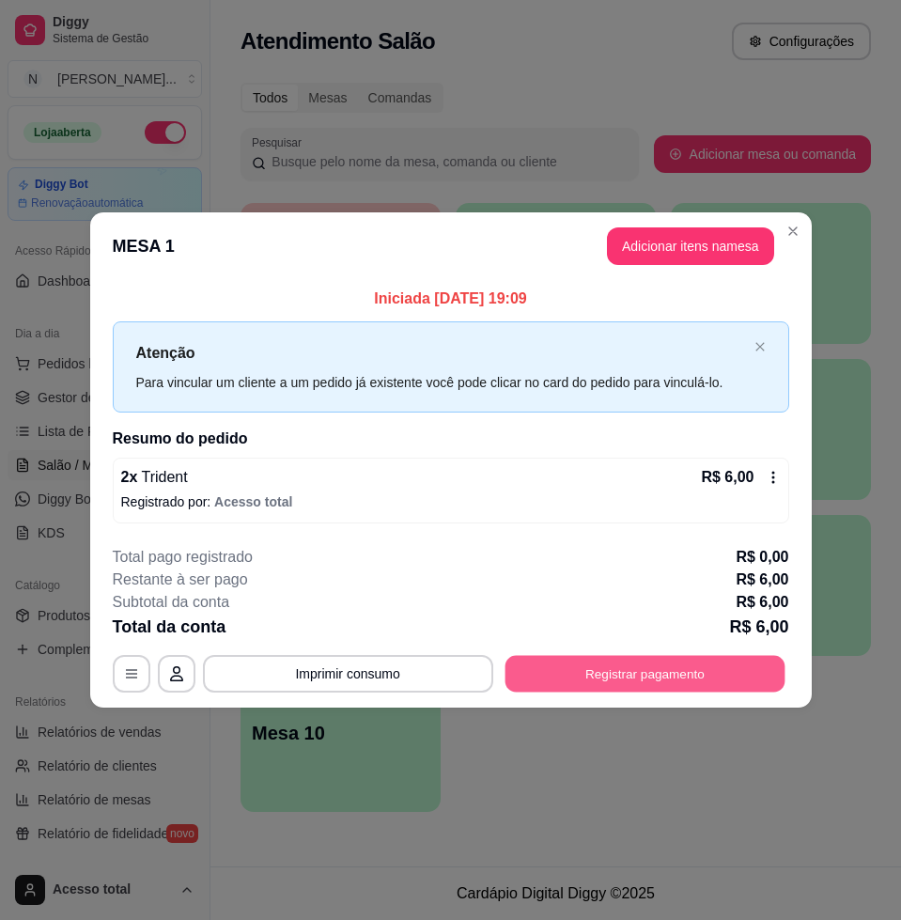
click at [672, 675] on button "Registrar pagamento" at bounding box center [645, 674] width 280 height 37
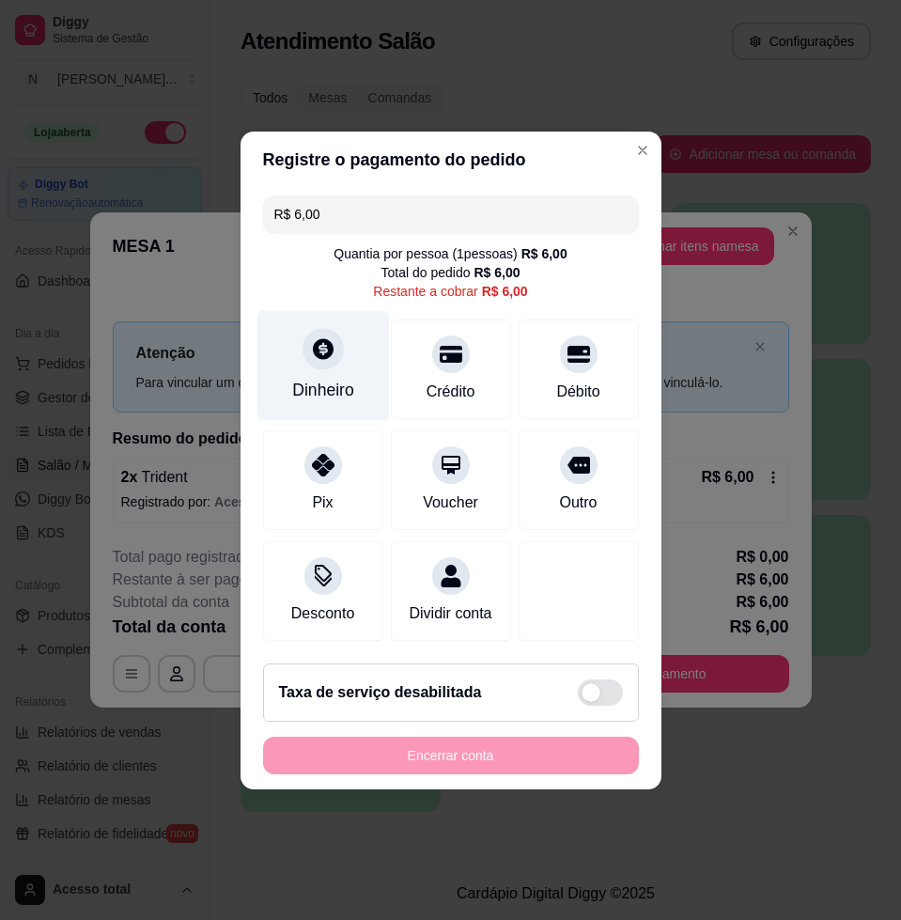
click at [320, 353] on div at bounding box center [323, 348] width 41 height 41
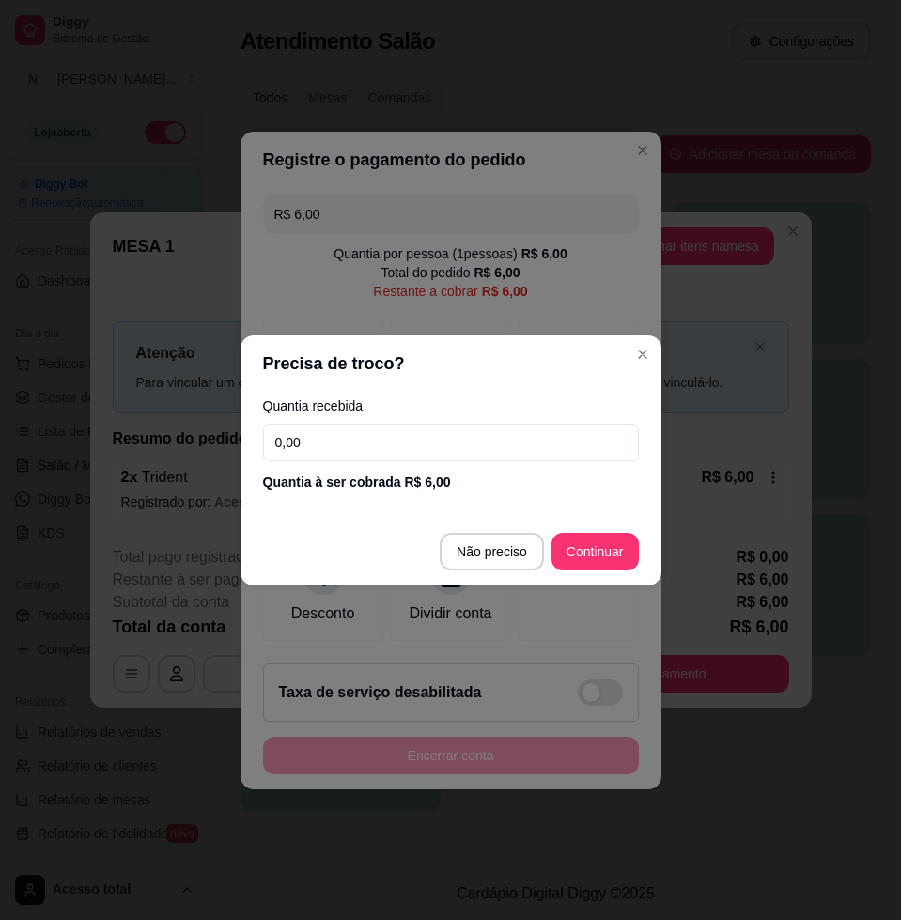
click at [418, 461] on div "Quantia recebida 0,00 Quantia à ser cobrada R$ 6,00" at bounding box center [451, 445] width 421 height 107
click at [423, 455] on input "0,00" at bounding box center [451, 443] width 376 height 38
click at [426, 445] on input "0,00" at bounding box center [451, 443] width 376 height 38
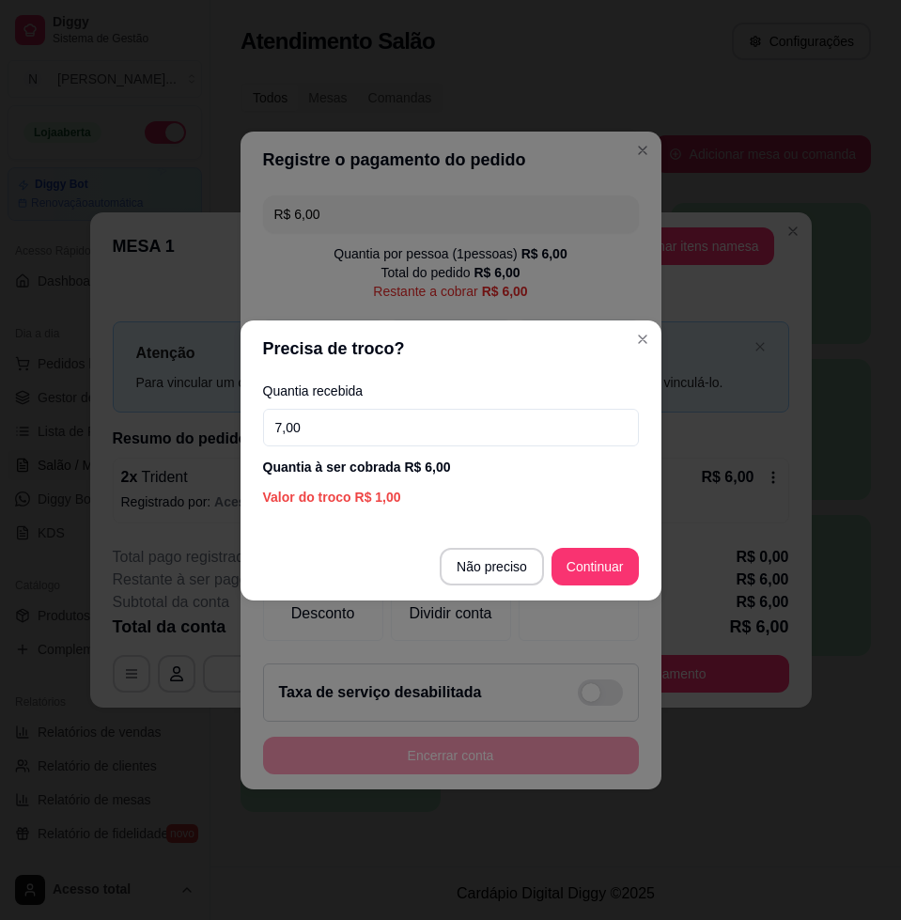
type input "7,00"
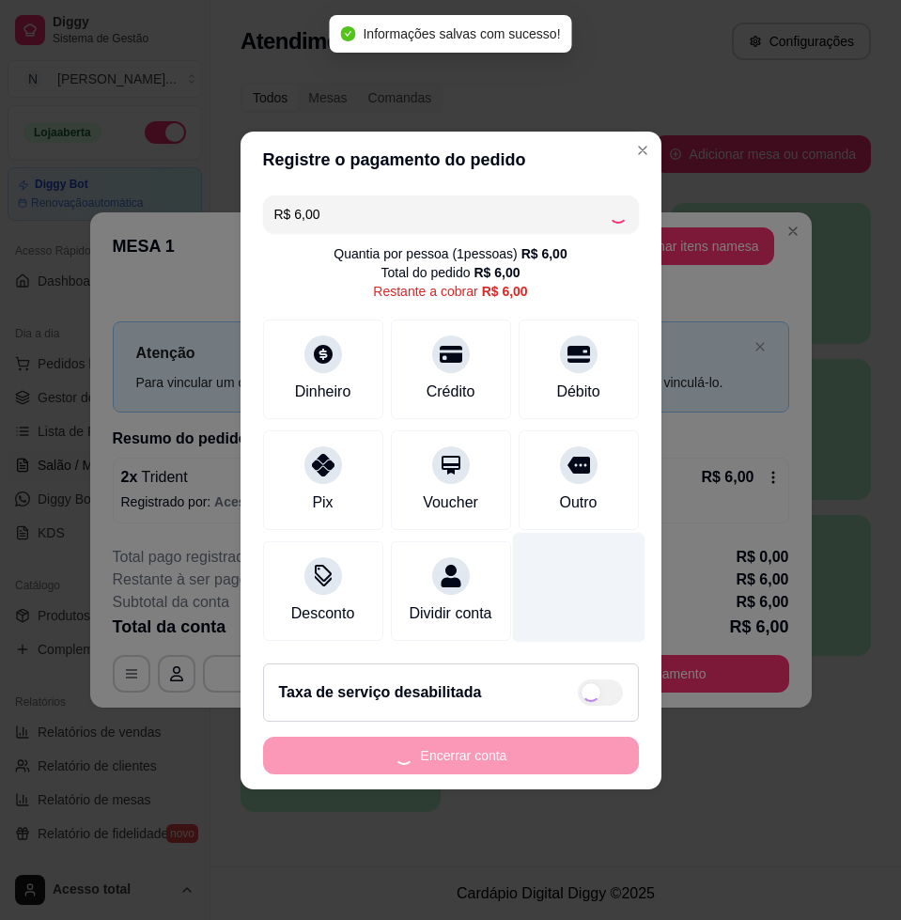
type input "R$ 0,00"
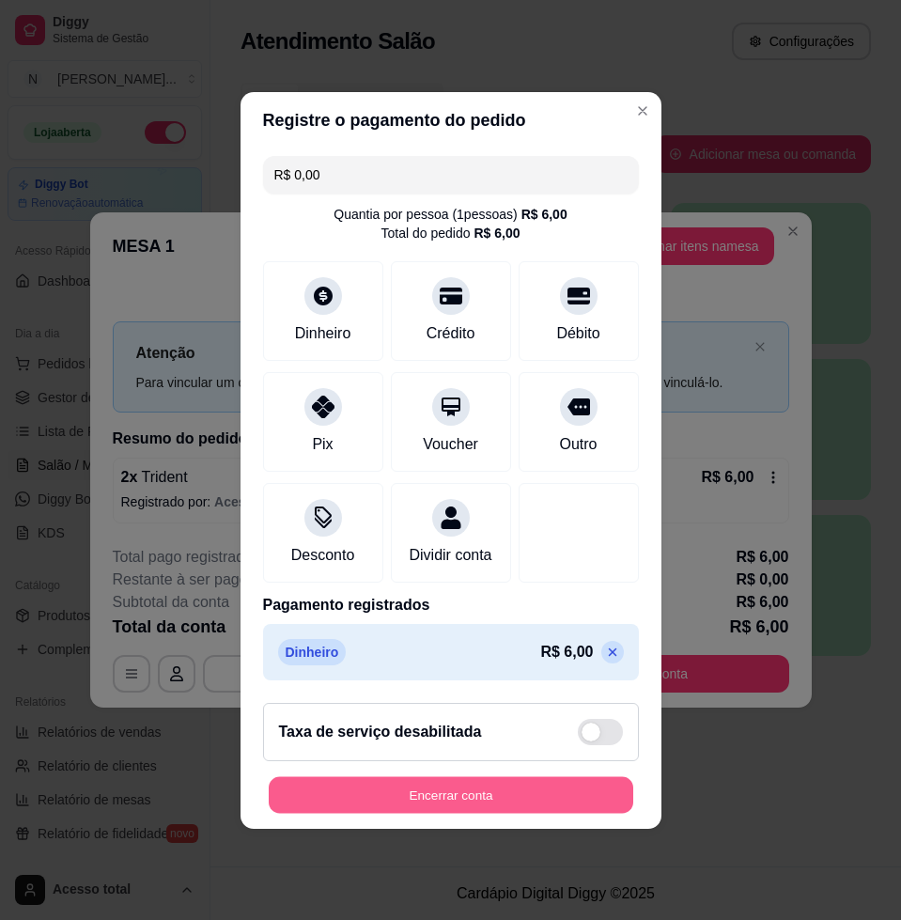
click at [506, 813] on button "Encerrar conta" at bounding box center [451, 794] width 365 height 37
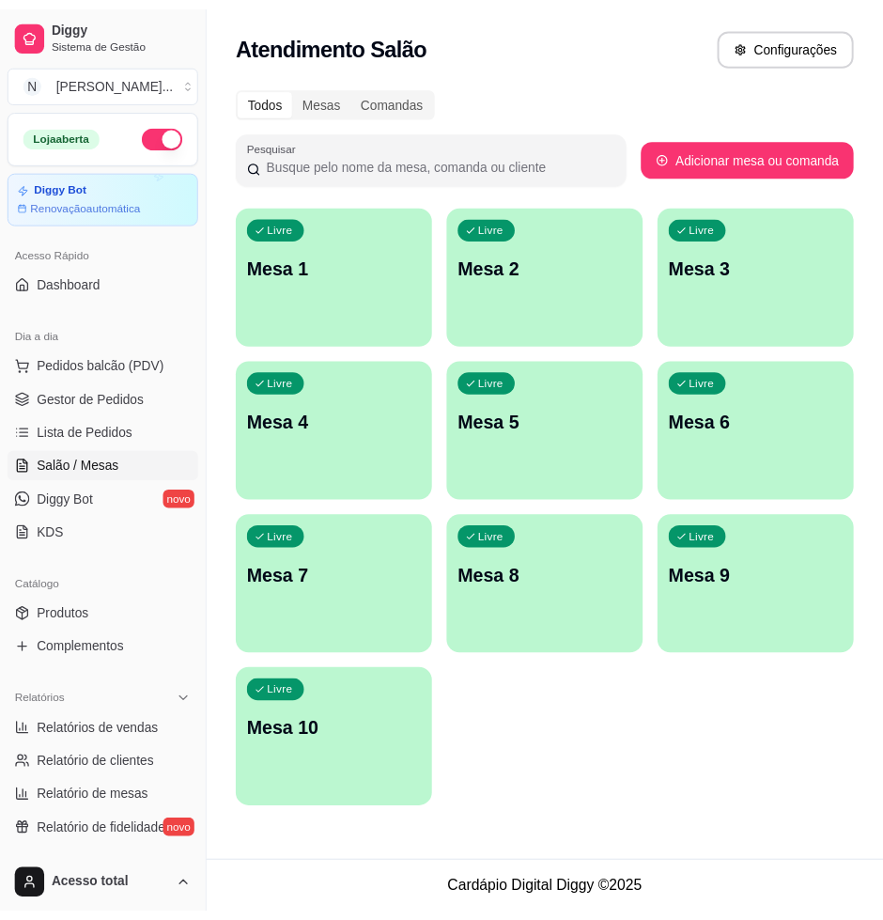
scroll to position [235, 0]
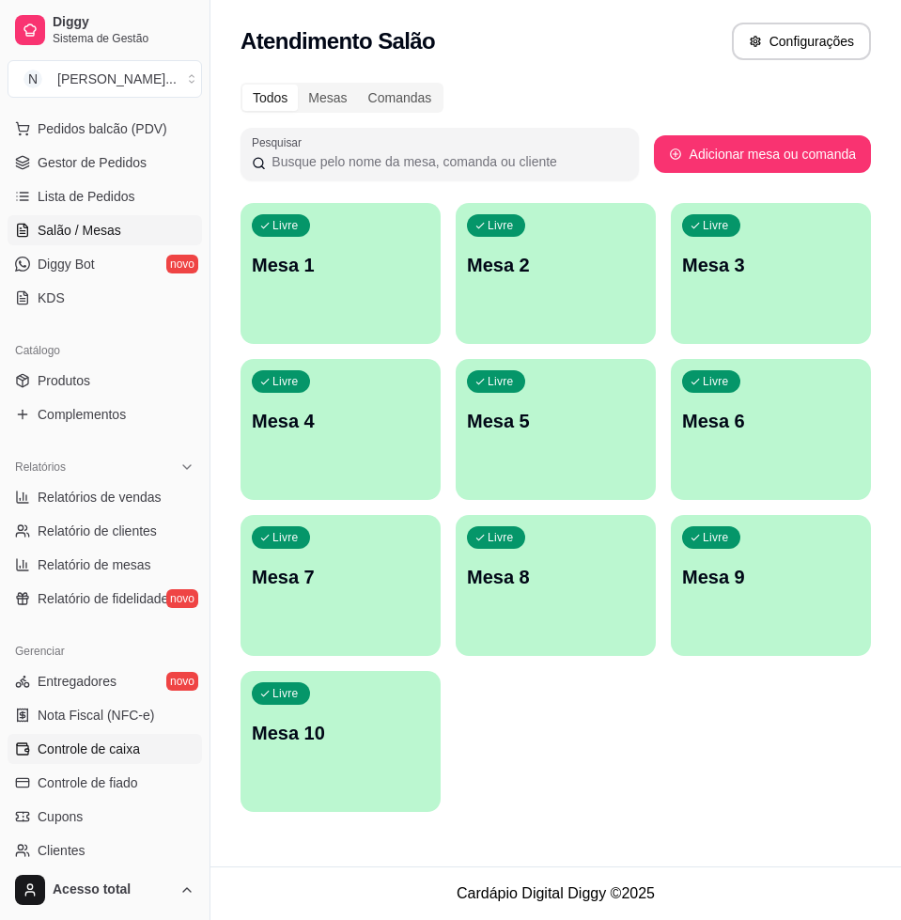
click at [101, 759] on link "Controle de caixa" at bounding box center [105, 749] width 194 height 30
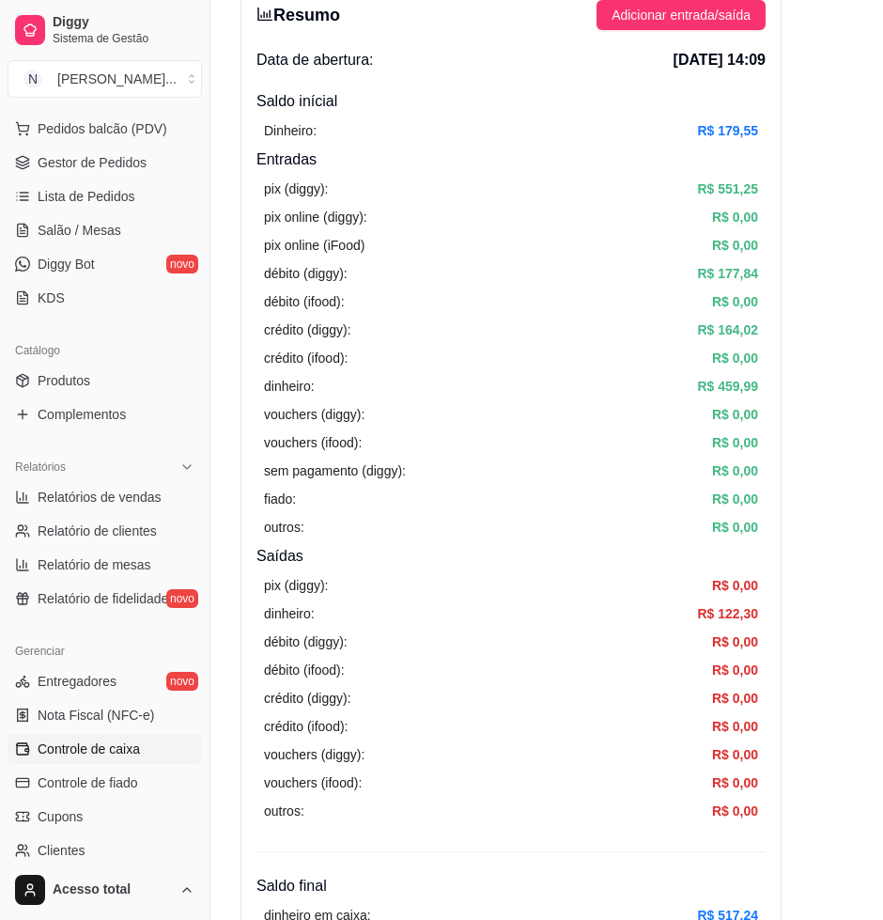
scroll to position [352, 0]
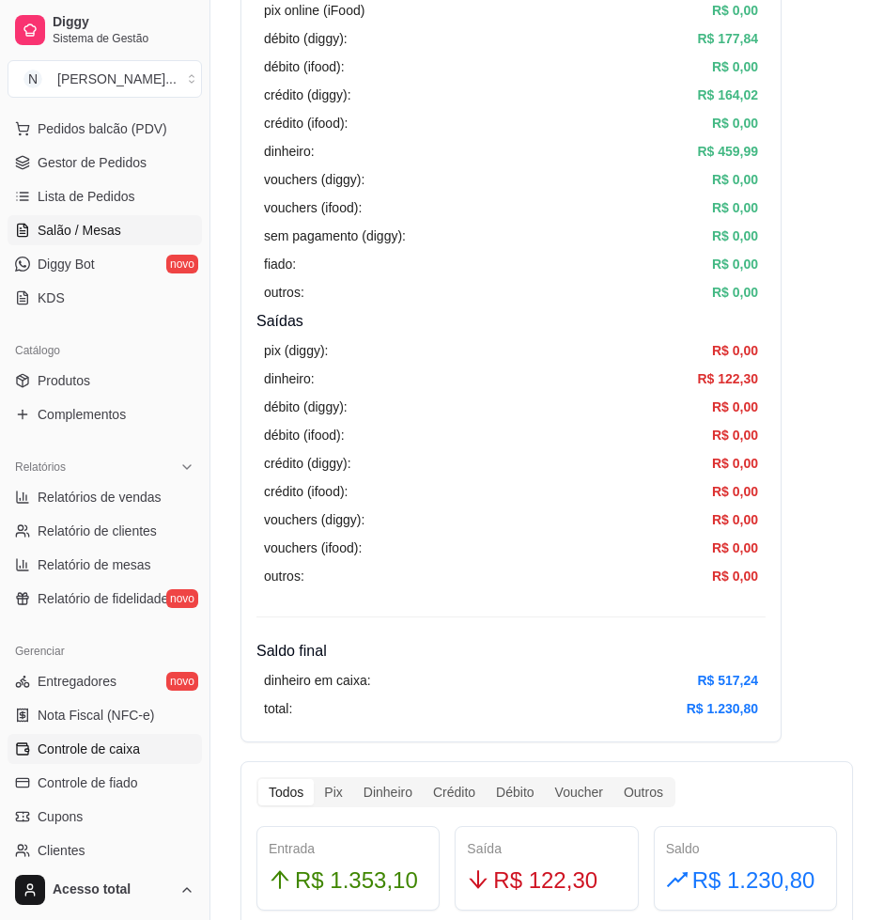
click at [99, 219] on link "Salão / Mesas" at bounding box center [105, 230] width 194 height 30
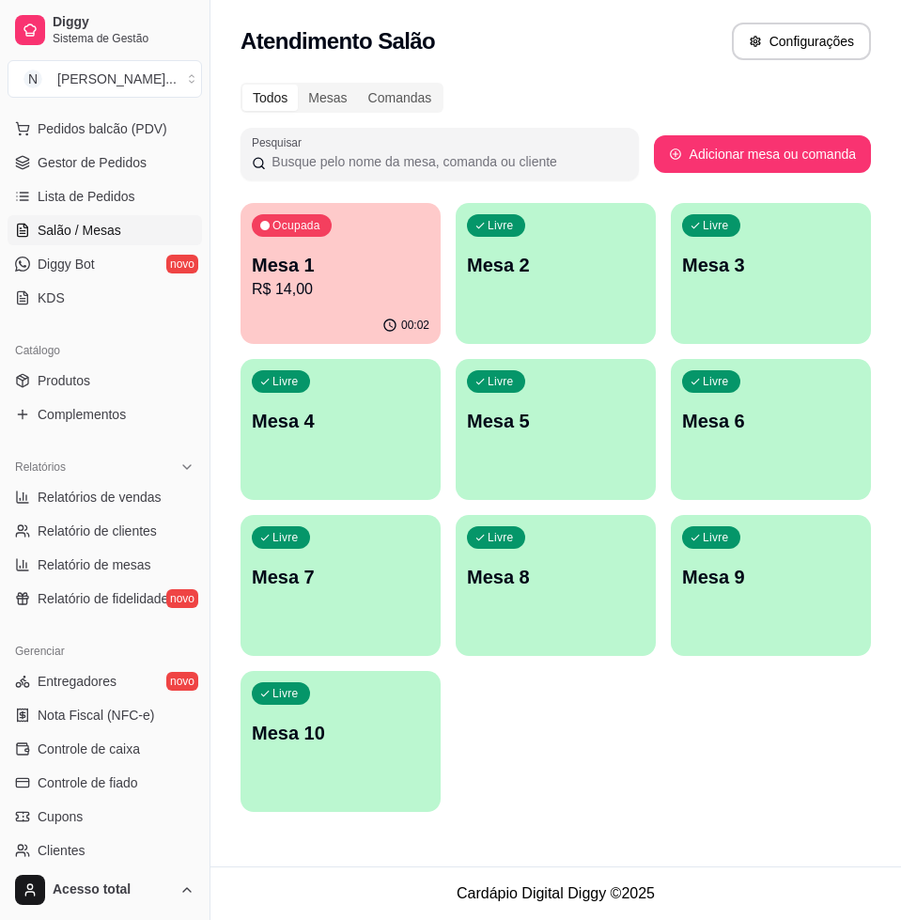
click at [365, 321] on div "00:02" at bounding box center [341, 325] width 200 height 37
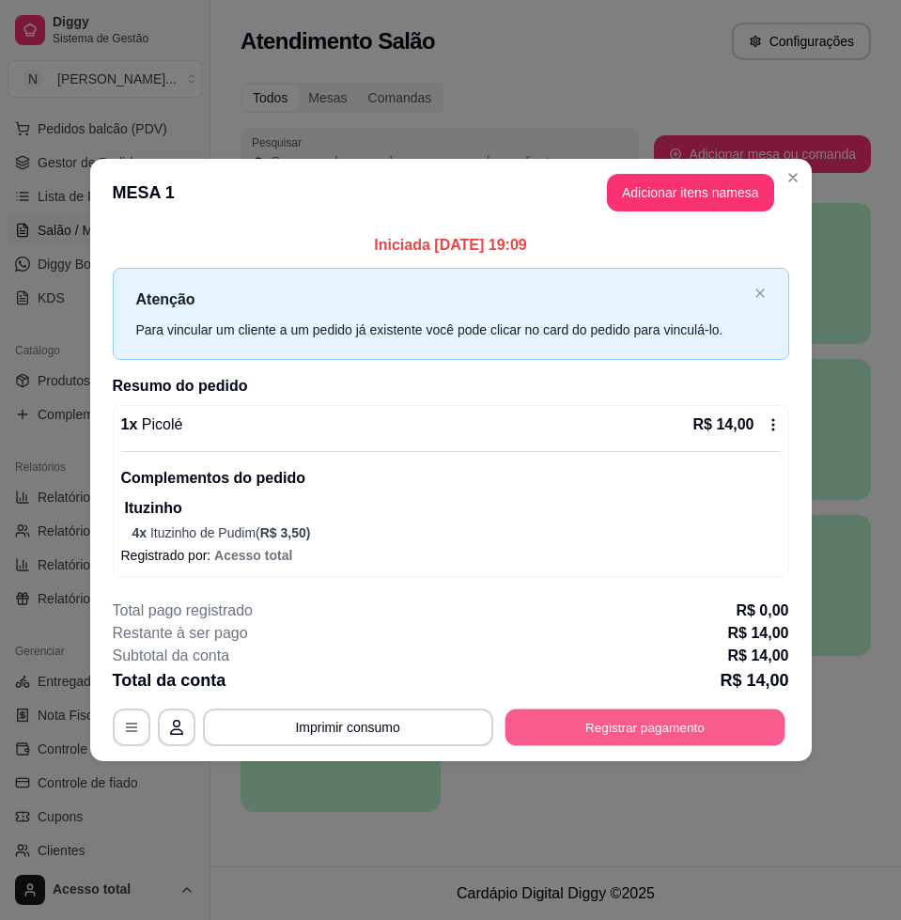
click at [691, 718] on button "Registrar pagamento" at bounding box center [645, 726] width 280 height 37
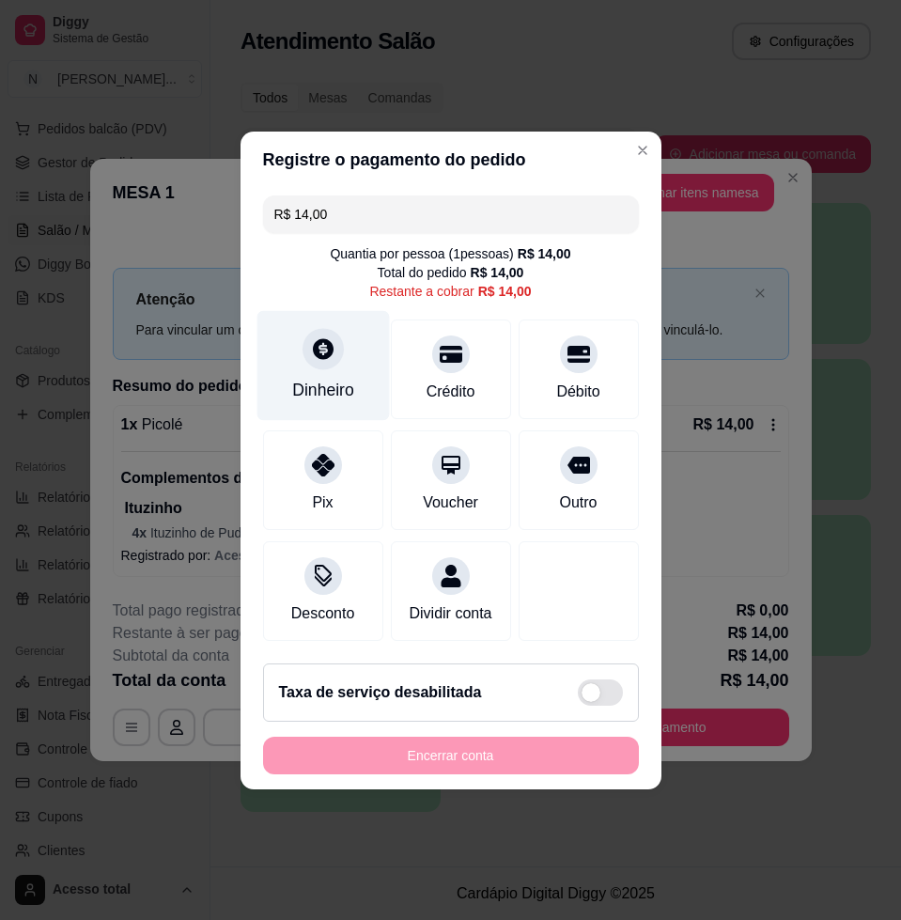
click at [338, 357] on div "Dinheiro" at bounding box center [322, 365] width 132 height 110
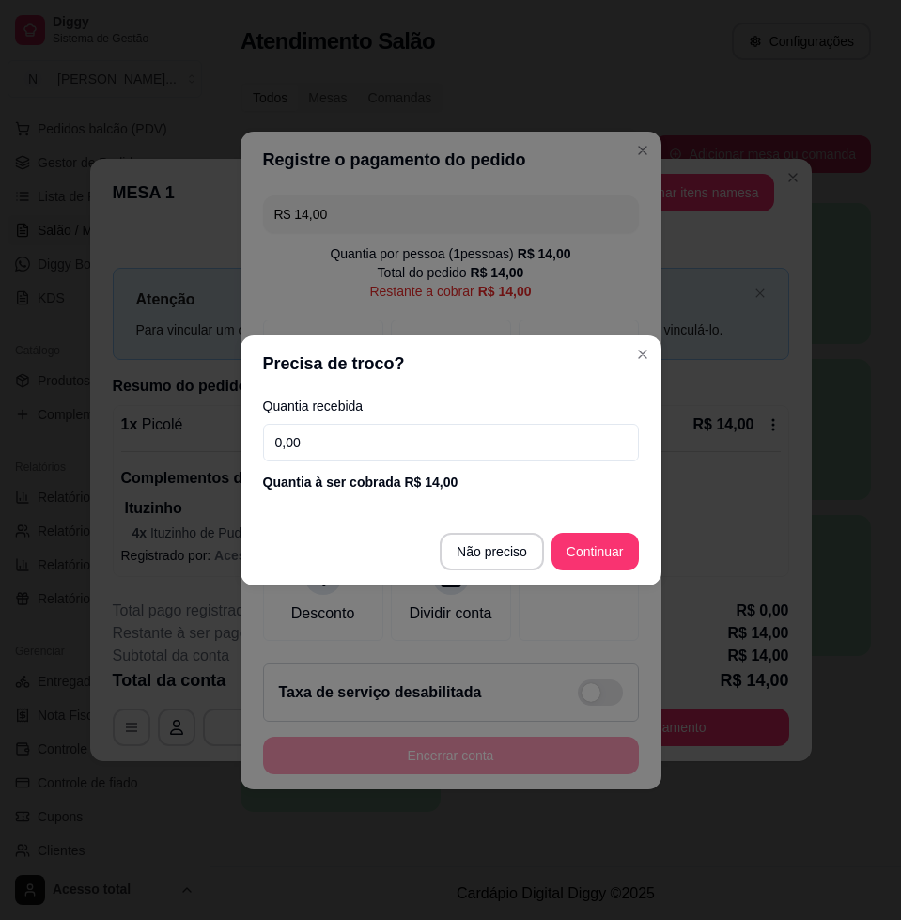
click at [381, 447] on input "0,00" at bounding box center [451, 443] width 376 height 38
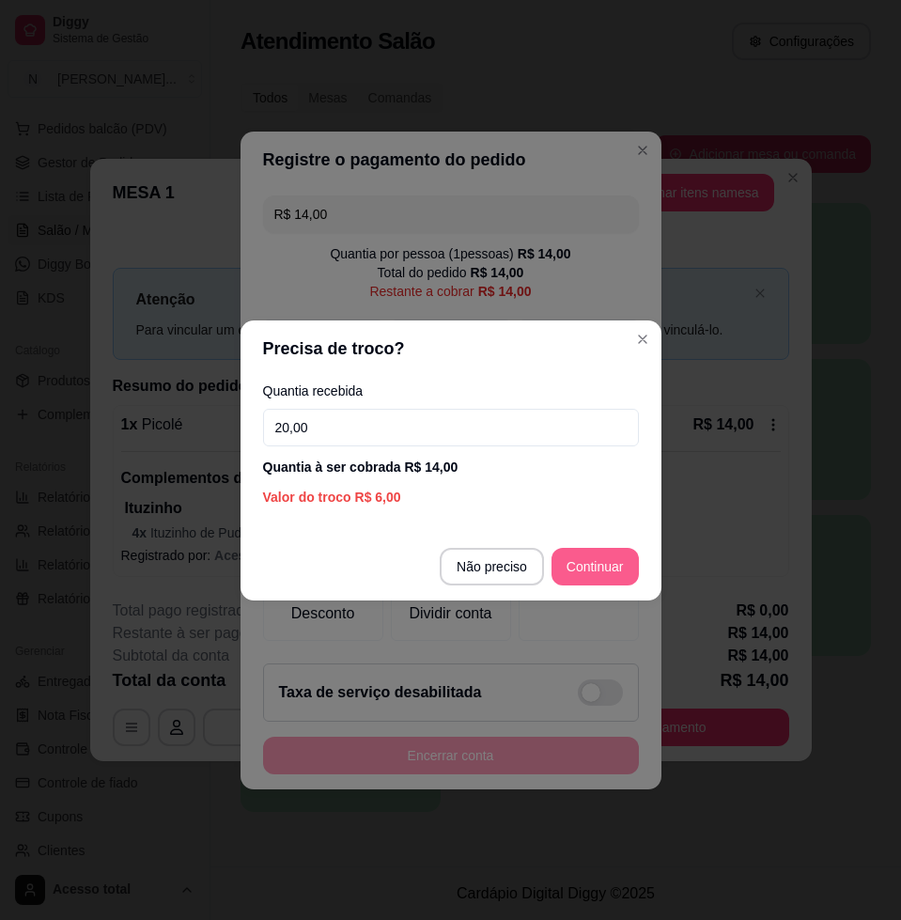
type input "20,00"
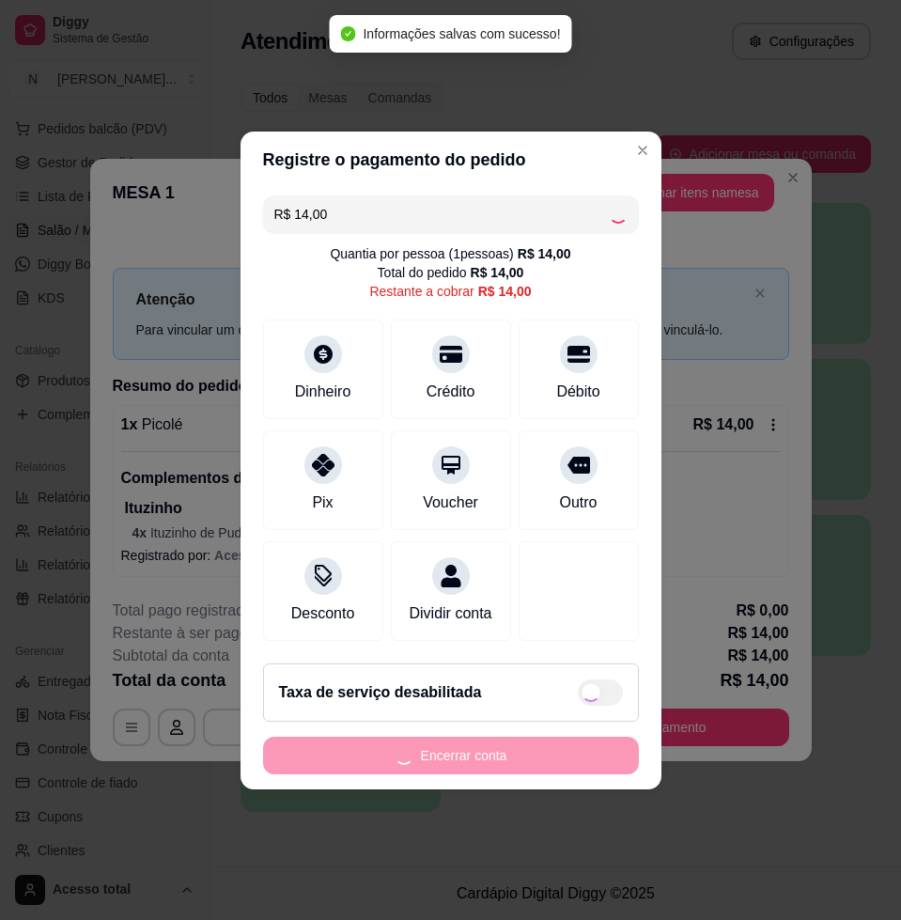
type input "R$ 0,00"
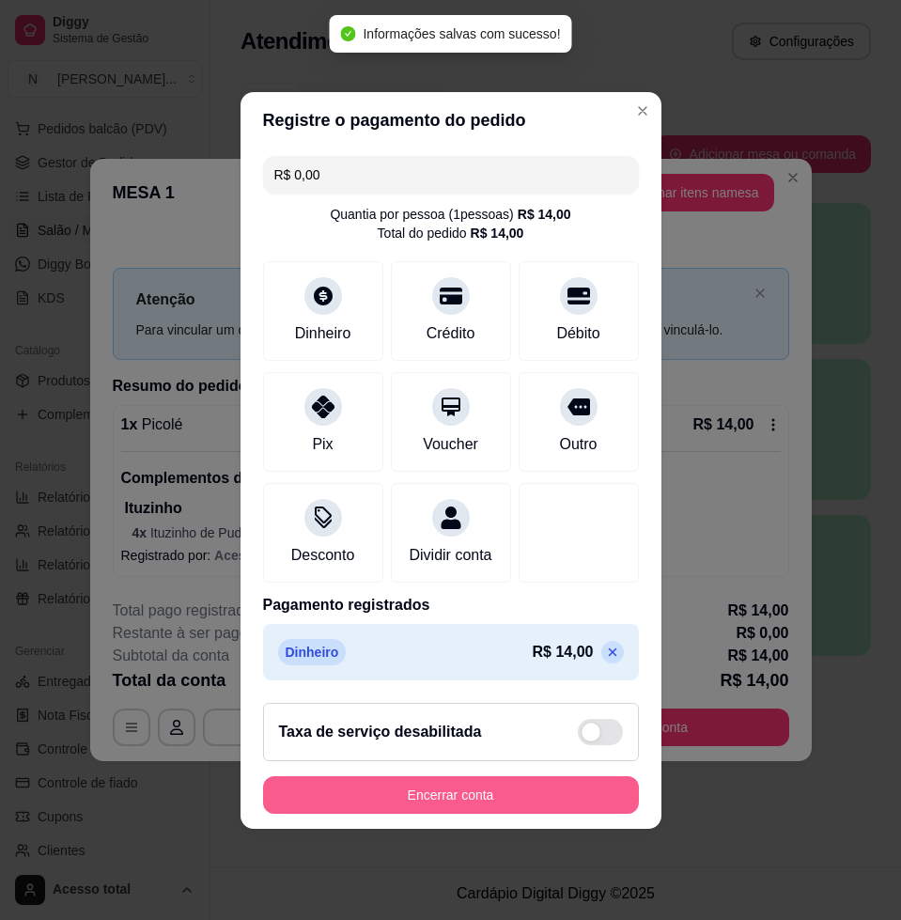
click at [443, 800] on button "Encerrar conta" at bounding box center [451, 795] width 376 height 38
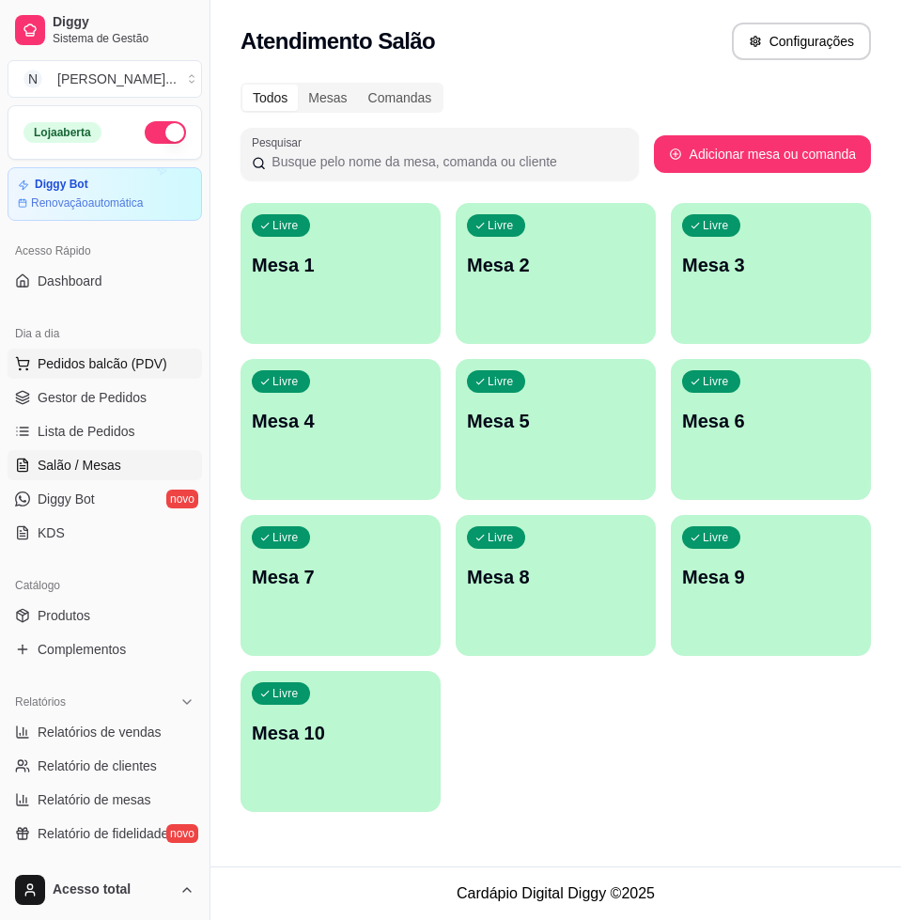
click at [107, 367] on span "Pedidos balcão (PDV)" at bounding box center [103, 363] width 130 height 19
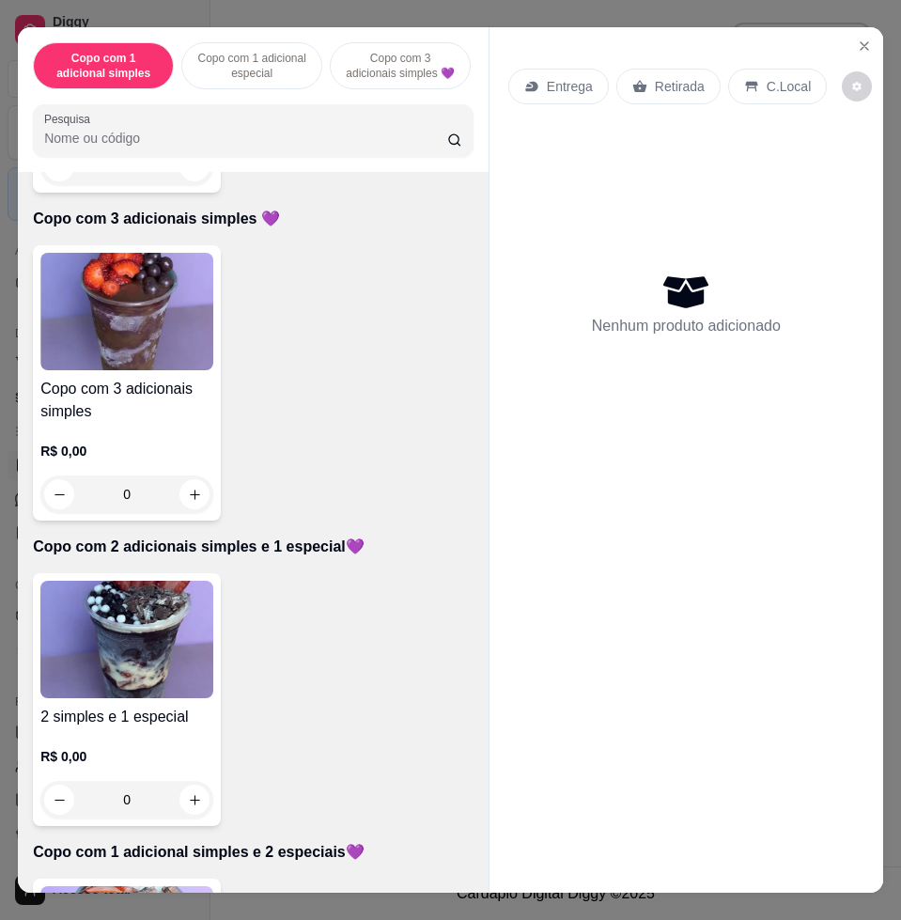
scroll to position [822, 0]
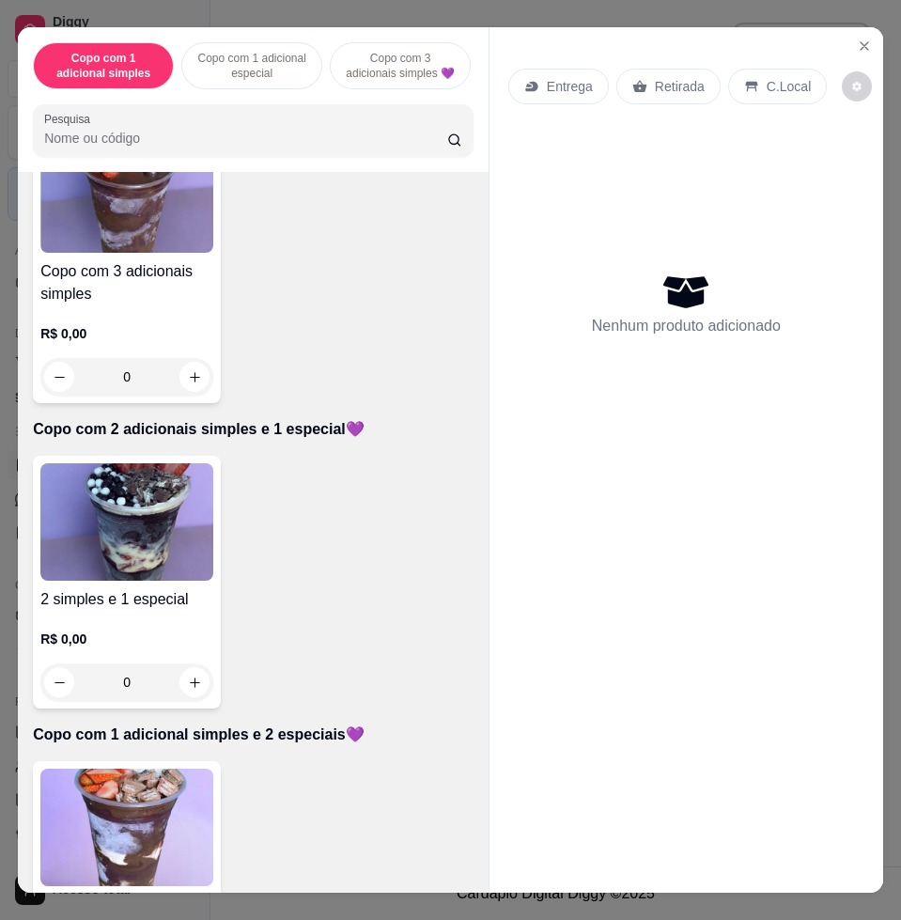
click at [166, 550] on img at bounding box center [126, 521] width 173 height 117
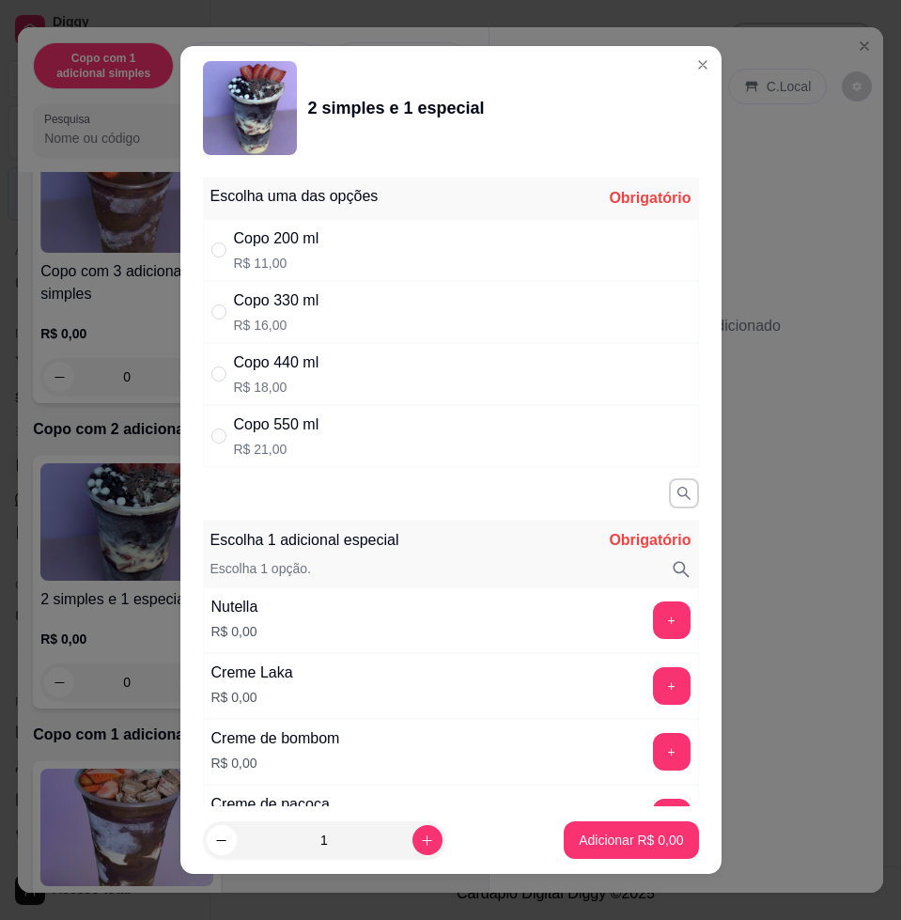
click at [346, 382] on div "Copo 440 ml R$ 18,00" at bounding box center [451, 374] width 496 height 62
radio input "true"
click at [653, 617] on button "+" at bounding box center [671, 620] width 37 height 37
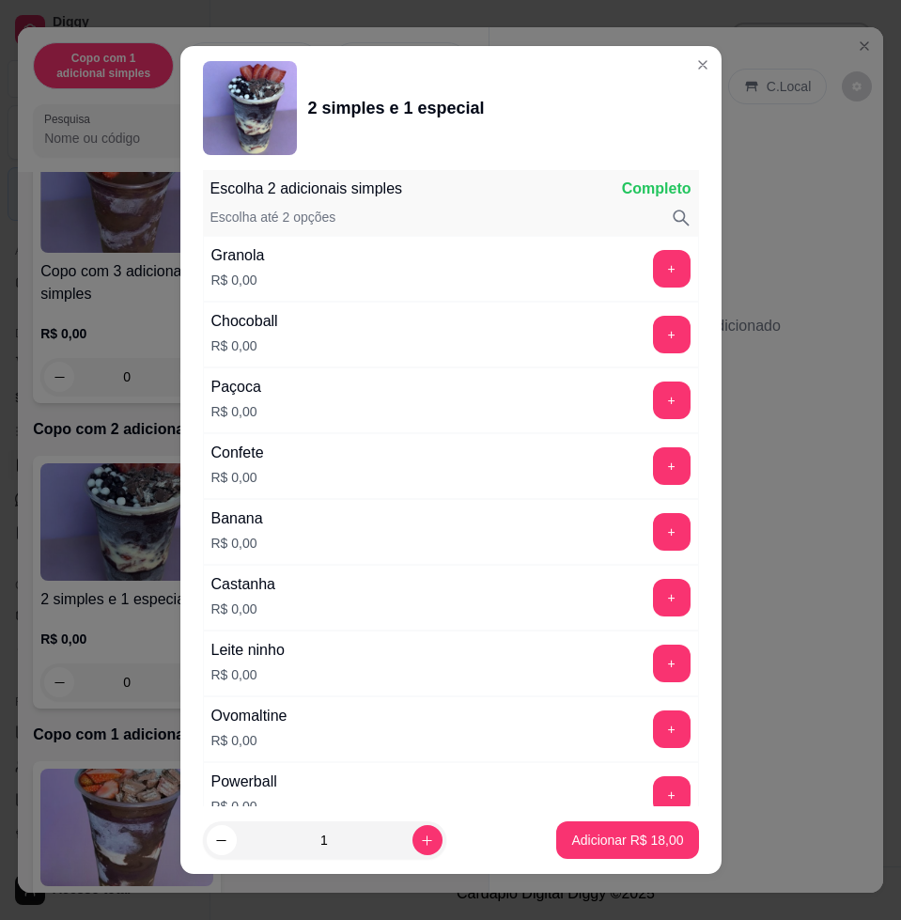
scroll to position [14, 0]
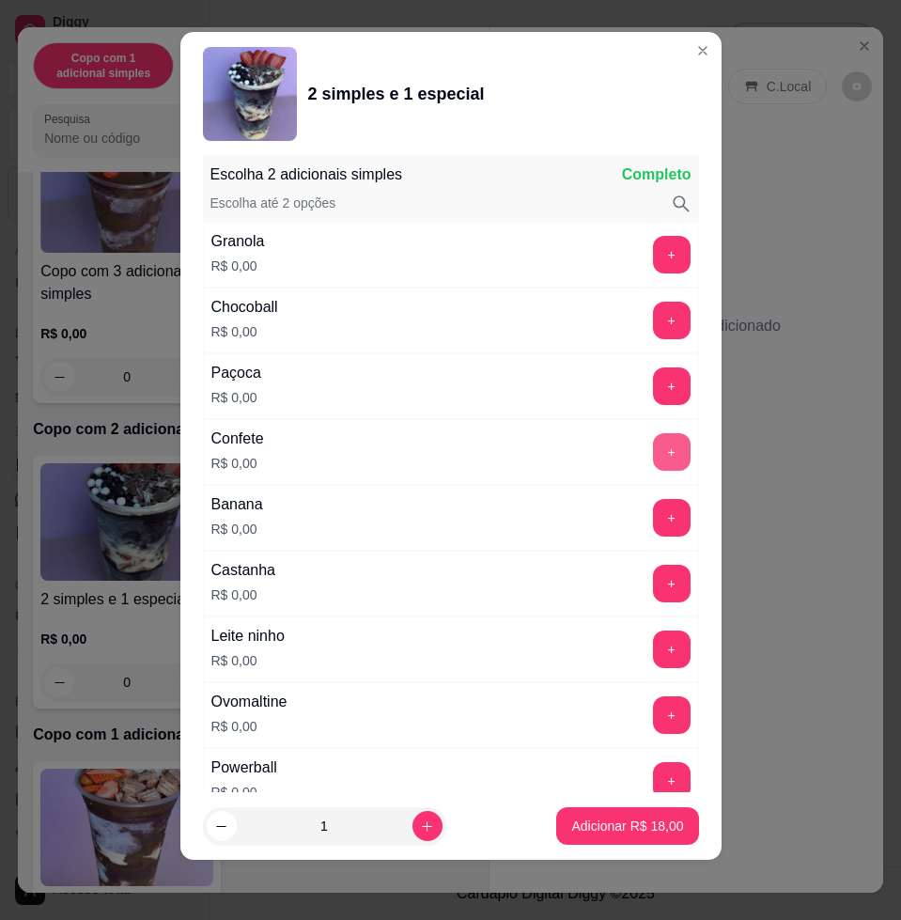
drag, startPoint x: 647, startPoint y: 431, endPoint x: 641, endPoint y: 439, distance: 10.0
click at [645, 431] on div "Confete R$ 0,00 +" at bounding box center [451, 452] width 496 height 66
click at [653, 467] on button "+" at bounding box center [672, 452] width 38 height 38
click at [622, 828] on p "Adicionar R$ 18,00" at bounding box center [627, 825] width 112 height 19
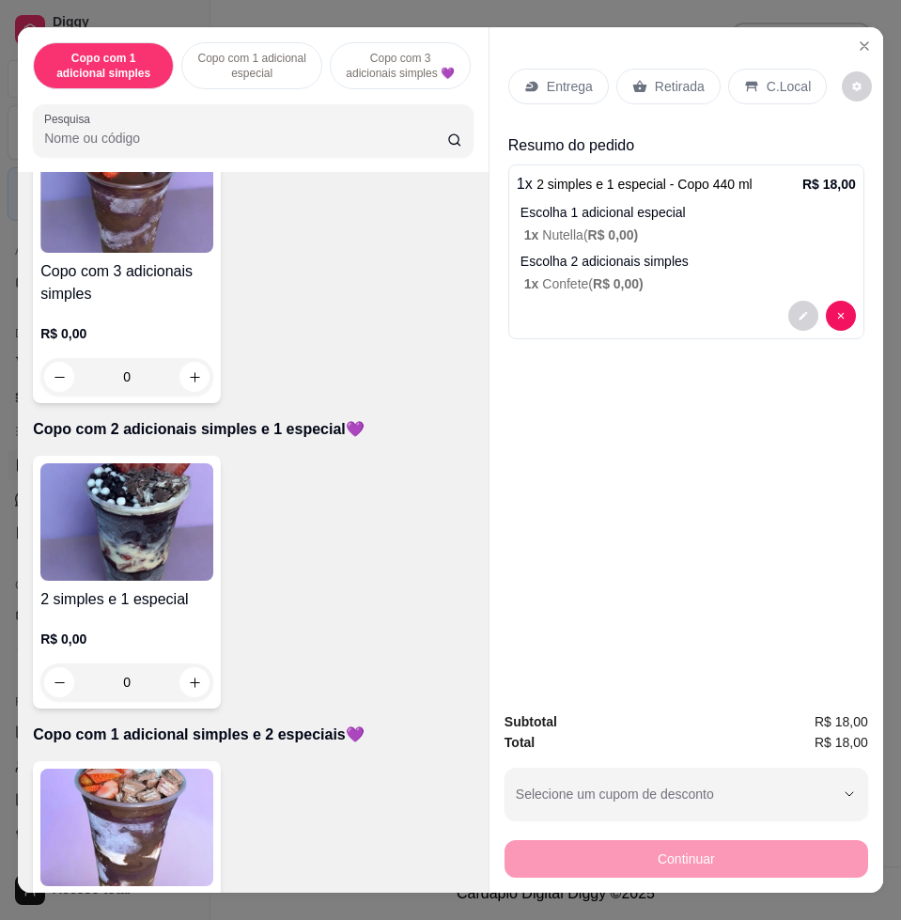
click at [580, 77] on p "Entrega" at bounding box center [570, 86] width 46 height 19
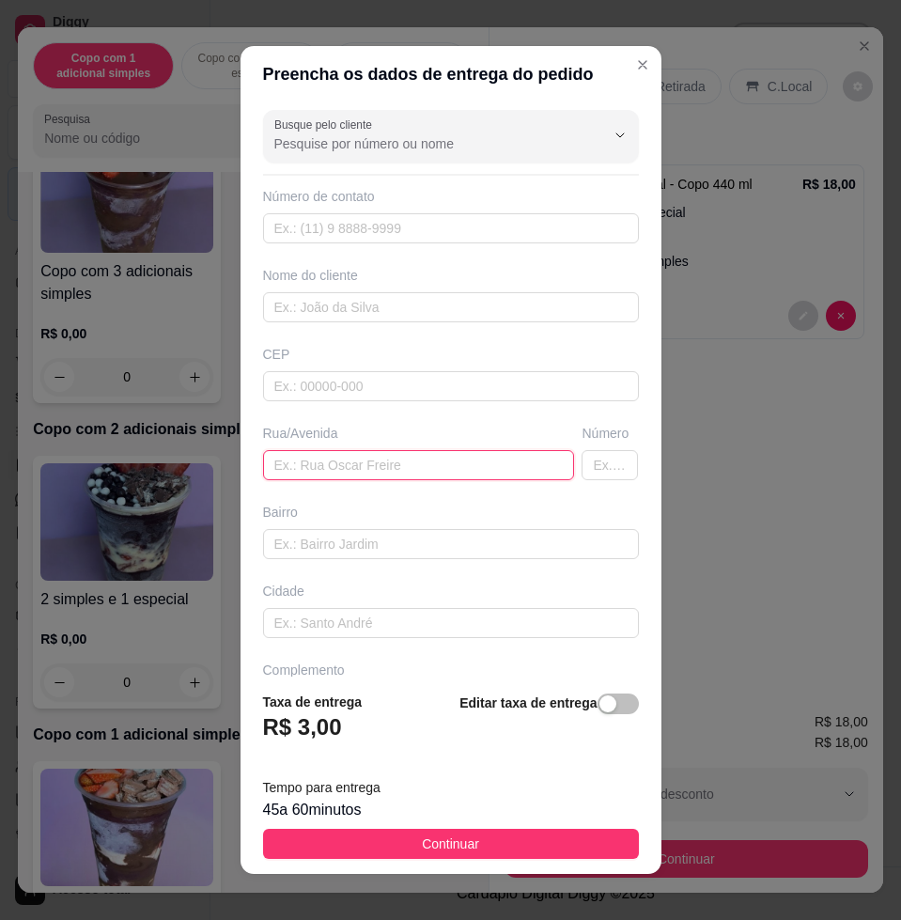
click at [369, 464] on input "text" at bounding box center [419, 465] width 312 height 30
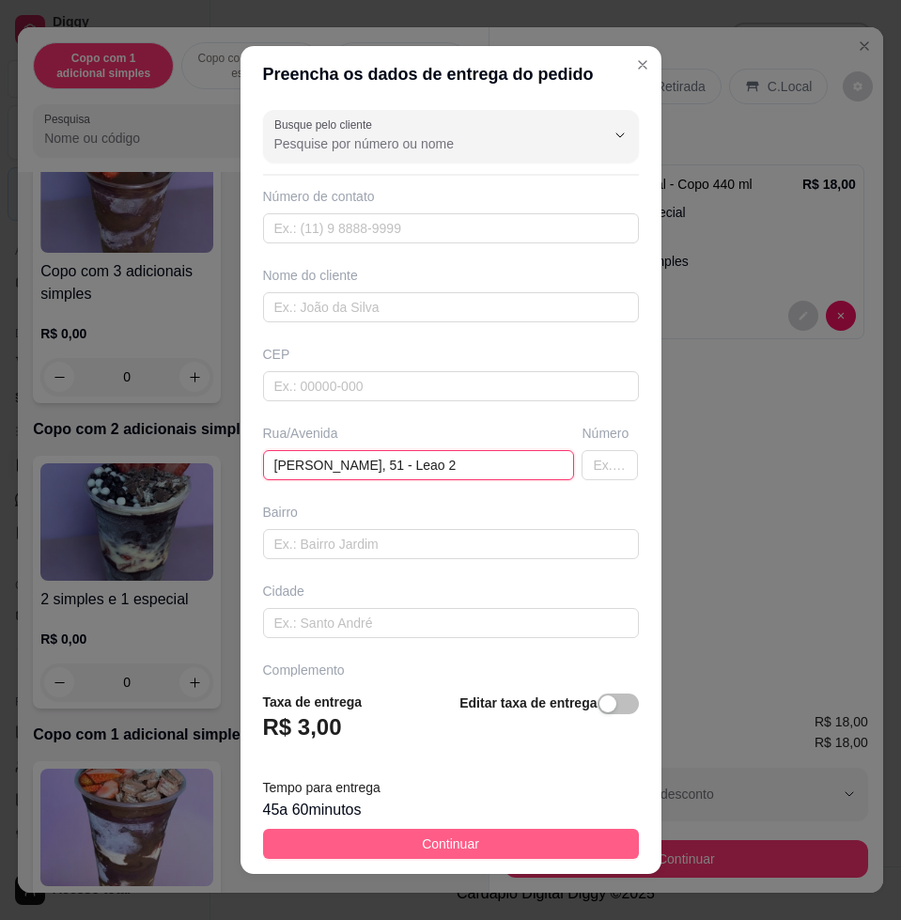
type input "[PERSON_NAME], 51 - Leao 2"
click at [453, 853] on span "Continuar" at bounding box center [450, 843] width 57 height 21
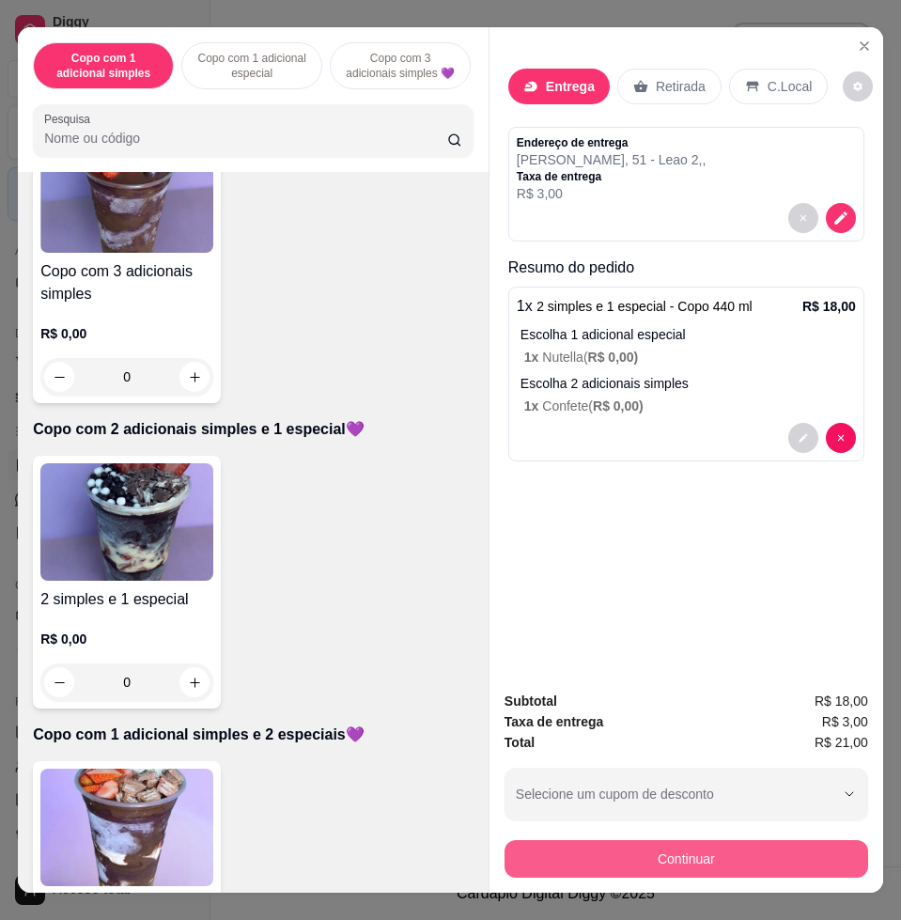
click at [669, 862] on button "Continuar" at bounding box center [687, 859] width 364 height 38
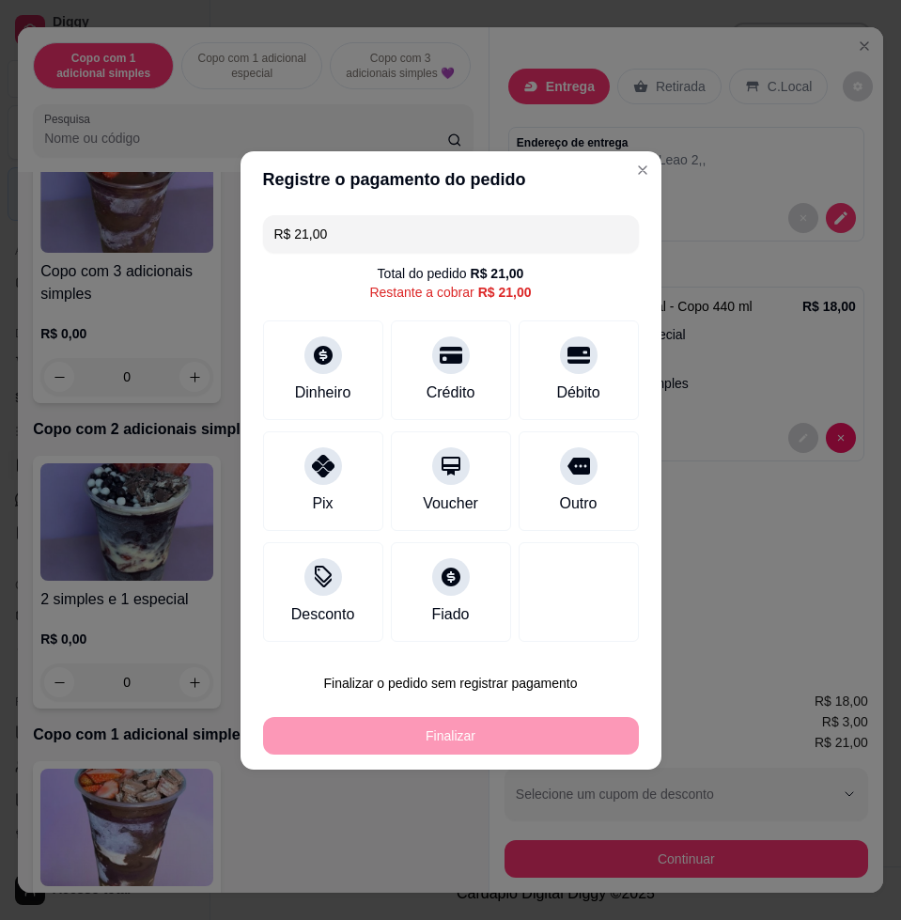
click at [444, 350] on icon at bounding box center [451, 355] width 23 height 23
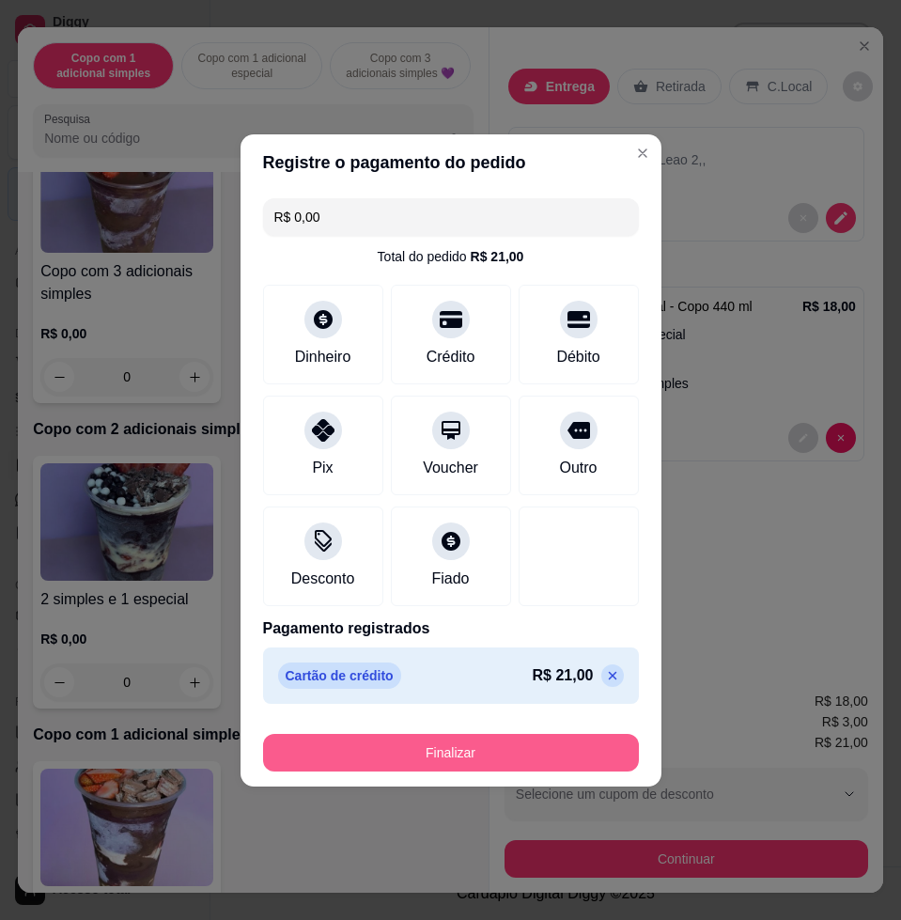
click at [463, 748] on button "Finalizar" at bounding box center [451, 753] width 376 height 38
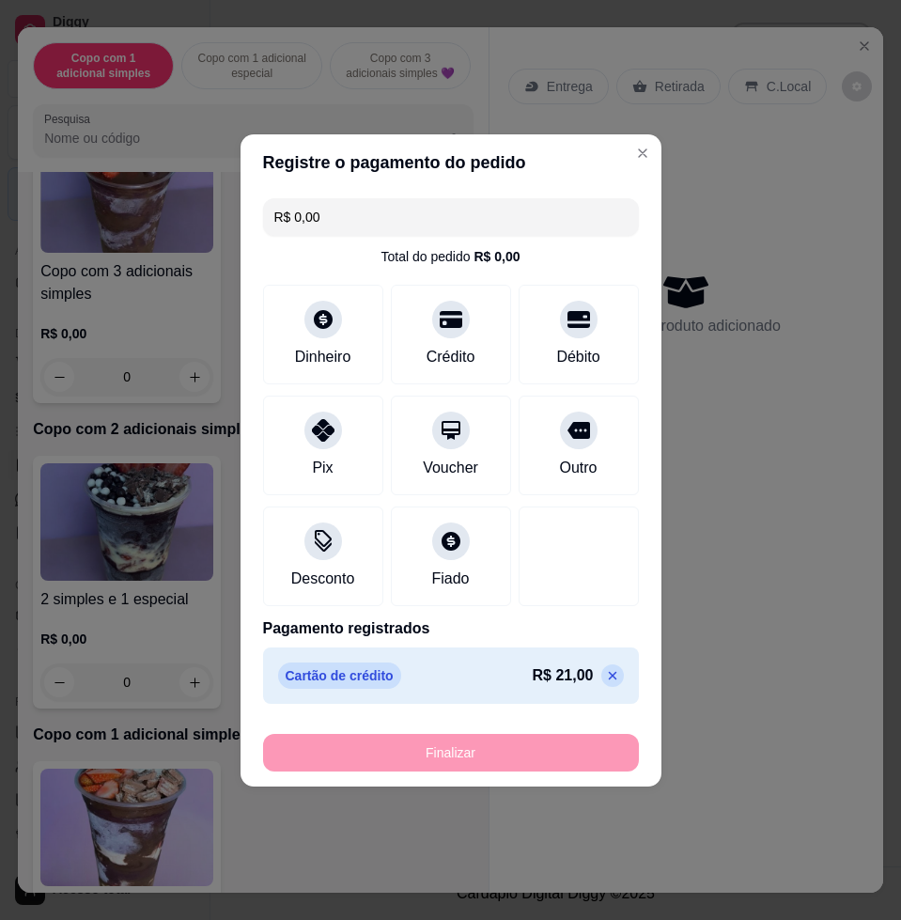
type input "-R$ 21,00"
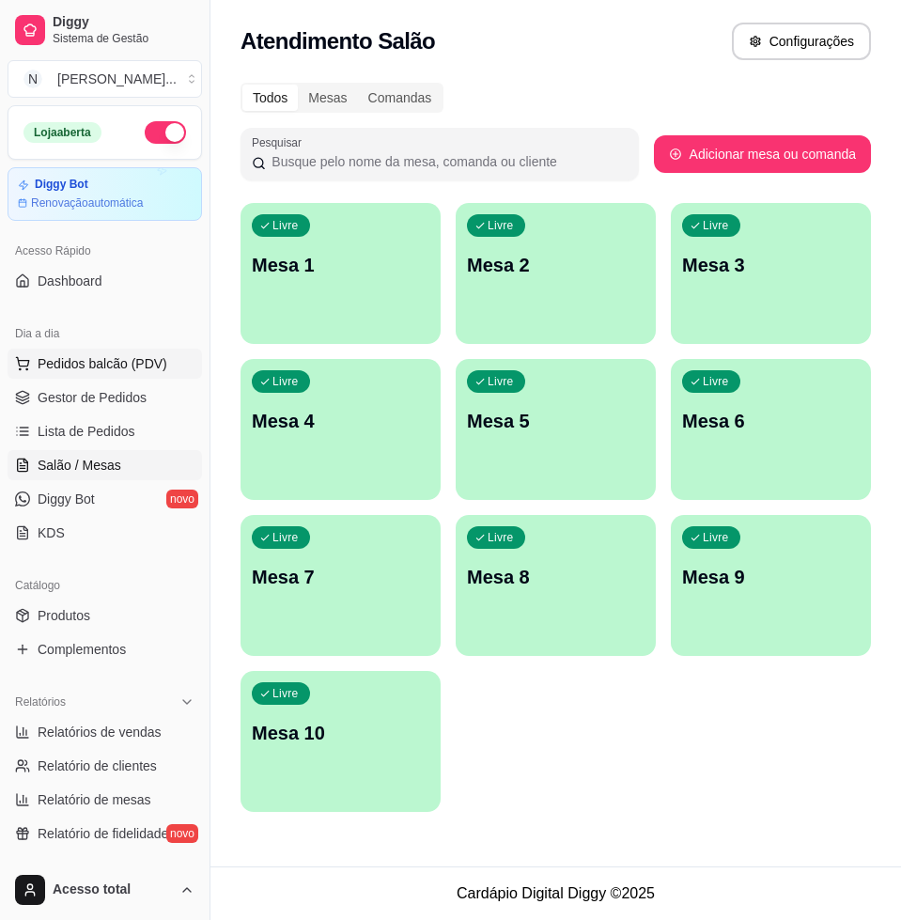
click at [84, 358] on span "Pedidos balcão (PDV)" at bounding box center [103, 363] width 130 height 19
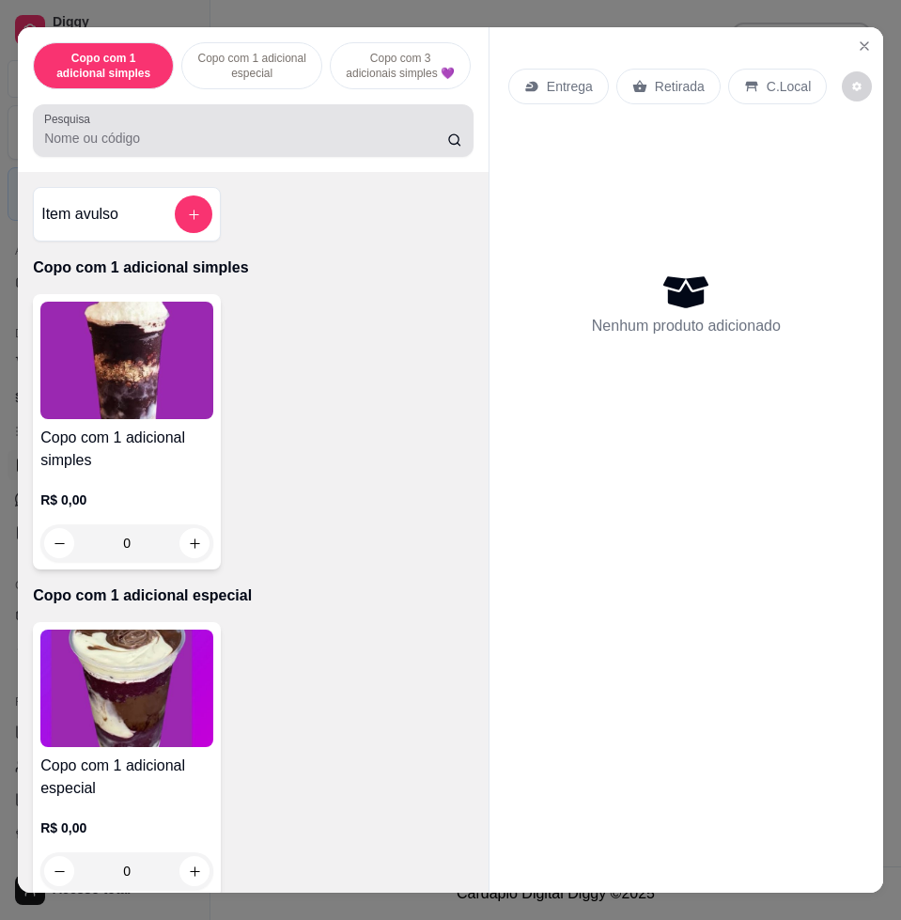
click at [262, 148] on input "Pesquisa" at bounding box center [245, 138] width 403 height 19
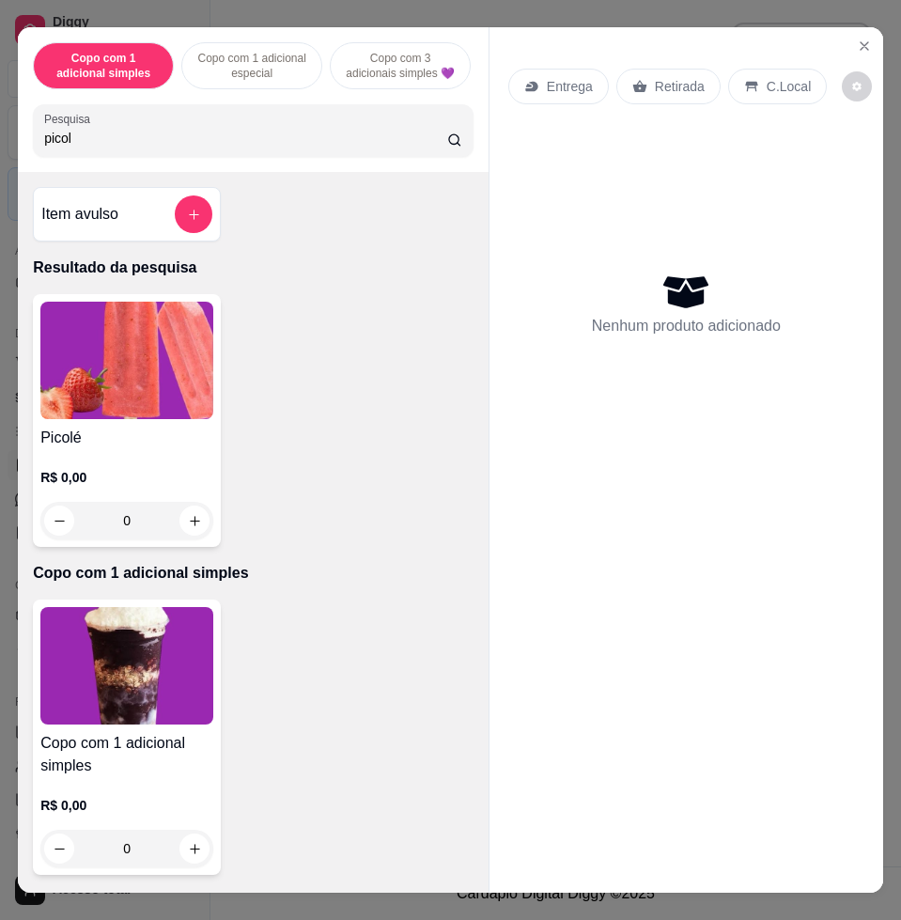
type input "picol"
drag, startPoint x: 228, startPoint y: 376, endPoint x: 229, endPoint y: 363, distance: 13.2
click at [229, 363] on div "Picolé R$ 0,00 0" at bounding box center [253, 420] width 441 height 253
click at [152, 357] on img at bounding box center [126, 360] width 173 height 117
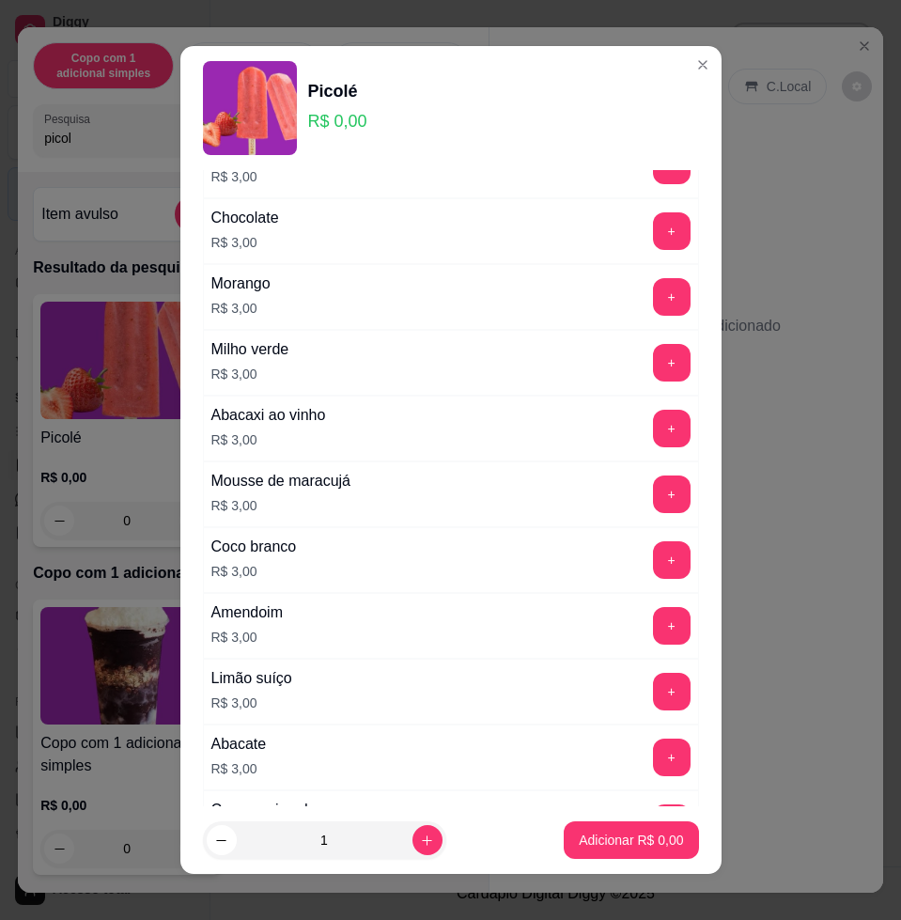
scroll to position [1409, 0]
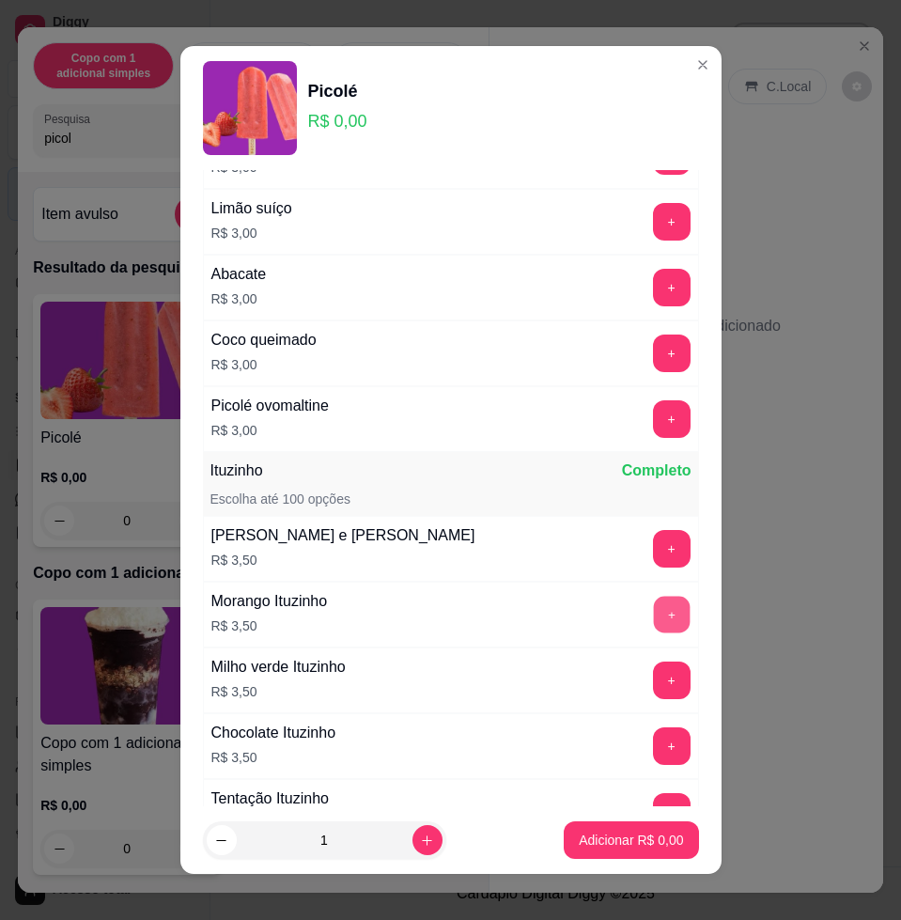
click at [653, 610] on button "+" at bounding box center [671, 615] width 37 height 37
click at [653, 608] on button "+" at bounding box center [671, 615] width 37 height 37
click at [653, 608] on button "+" at bounding box center [672, 615] width 38 height 38
click at [653, 602] on button "+" at bounding box center [671, 615] width 37 height 37
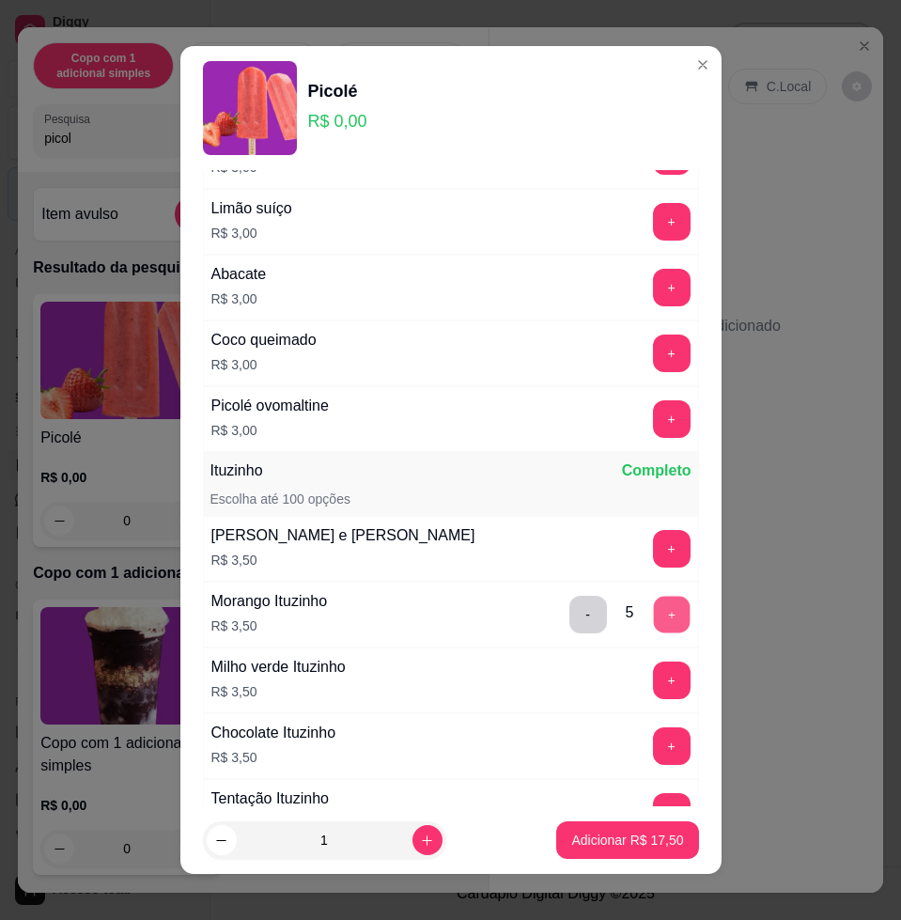
click at [653, 615] on button "+" at bounding box center [671, 615] width 37 height 37
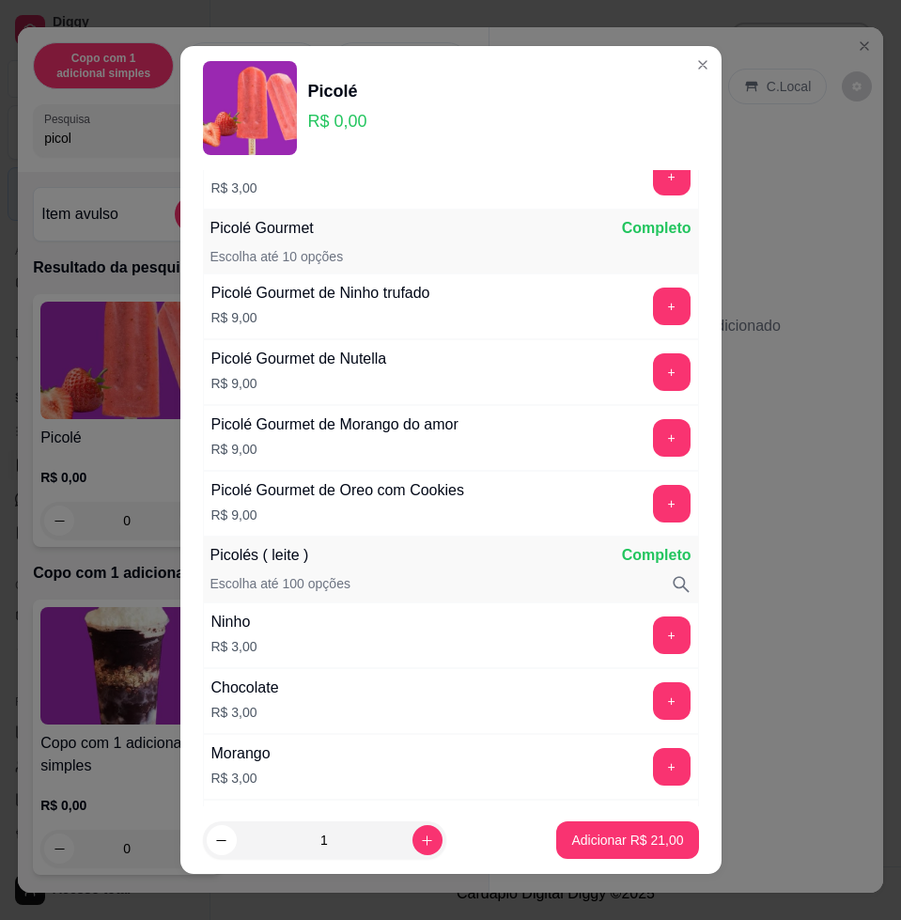
scroll to position [352, 0]
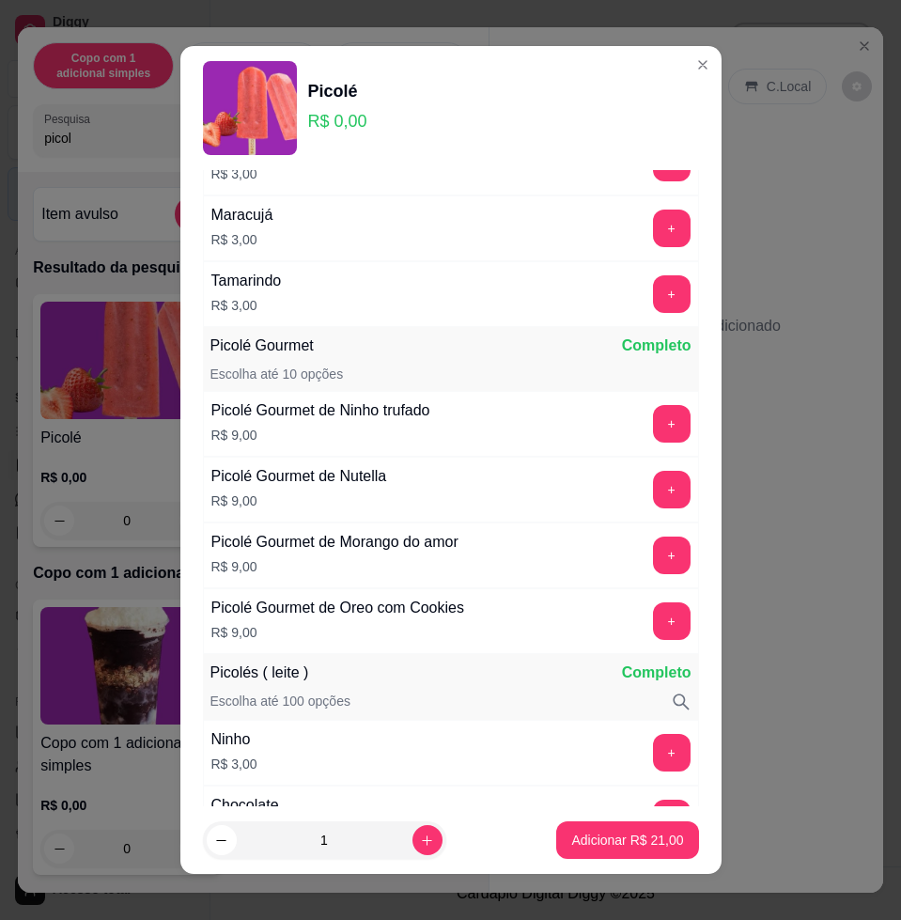
click at [653, 559] on button "+" at bounding box center [672, 555] width 38 height 38
click at [601, 850] on button "Adicionar R$ 39,00" at bounding box center [627, 840] width 142 height 38
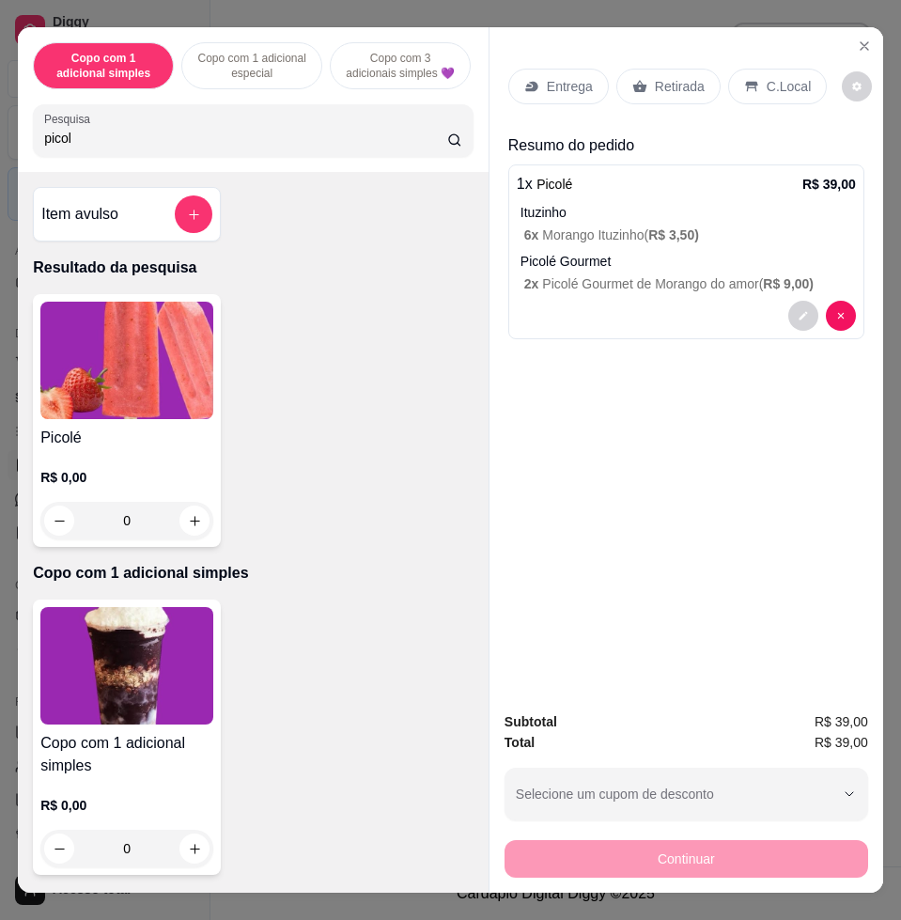
click at [766, 873] on div "Subtotal R$ 39,00 Total R$ 39,00 Selecione um cupom de desconto COMBO Selecione…" at bounding box center [686, 794] width 394 height 196
click at [784, 87] on div "C.Local" at bounding box center [777, 87] width 99 height 36
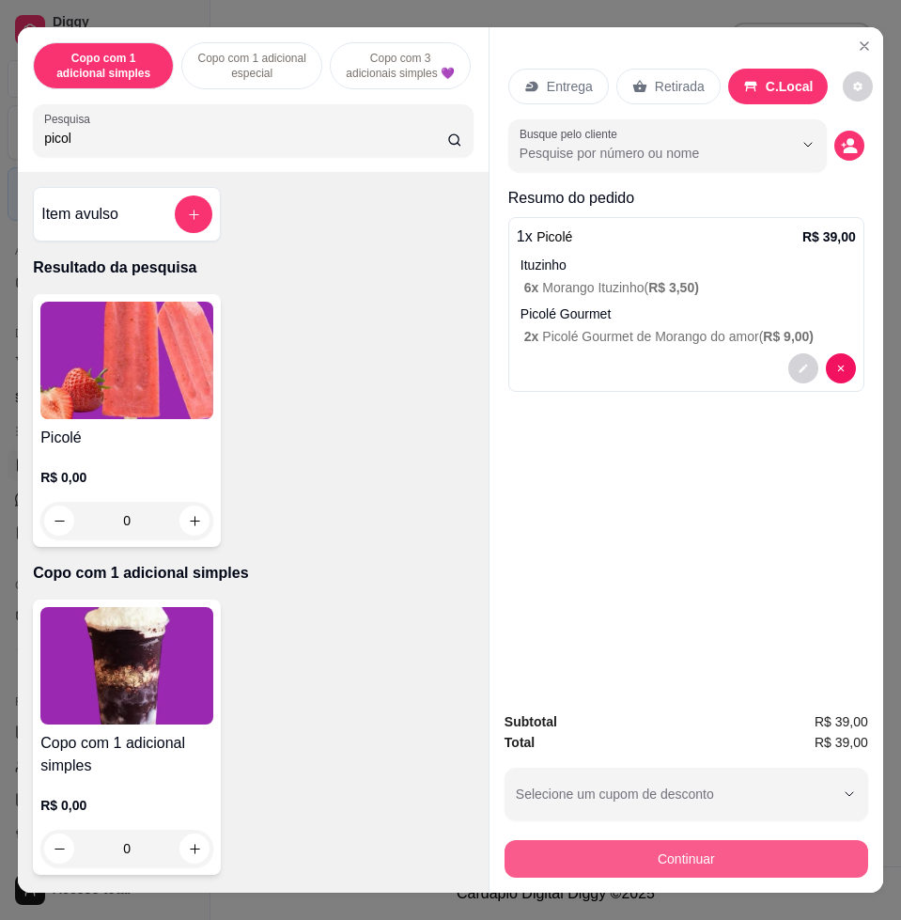
click at [786, 845] on button "Continuar" at bounding box center [687, 859] width 364 height 38
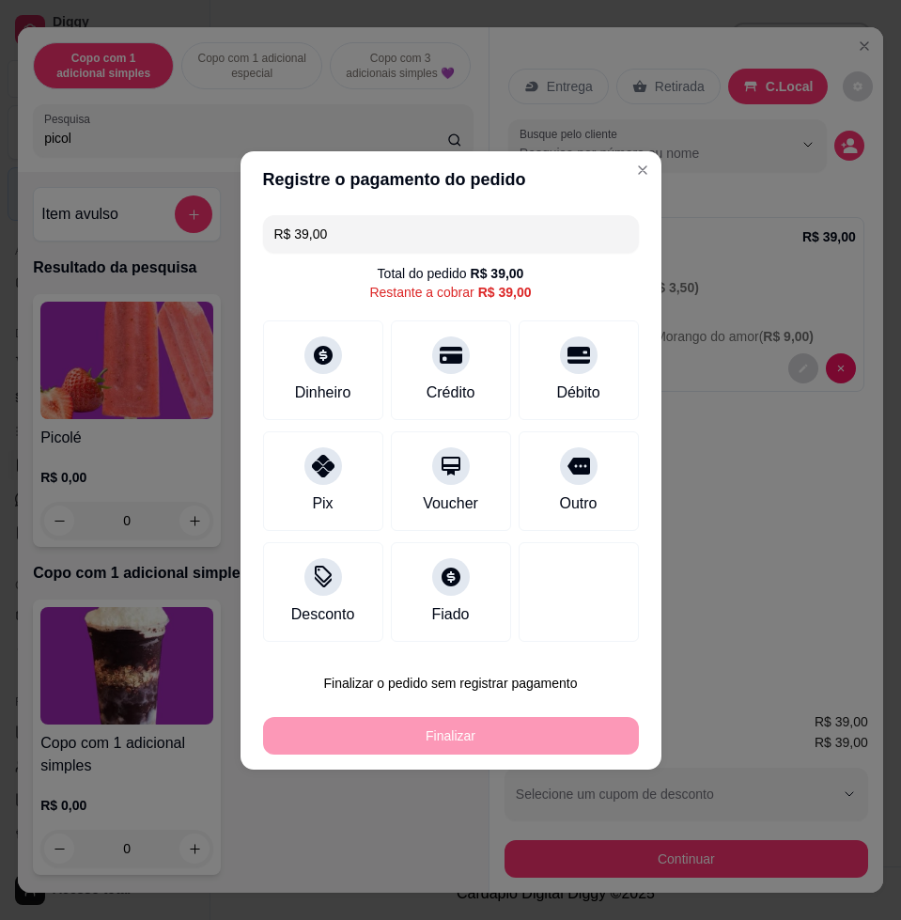
drag, startPoint x: 461, startPoint y: 347, endPoint x: 464, endPoint y: 392, distance: 45.2
click at [460, 348] on div at bounding box center [451, 355] width 38 height 38
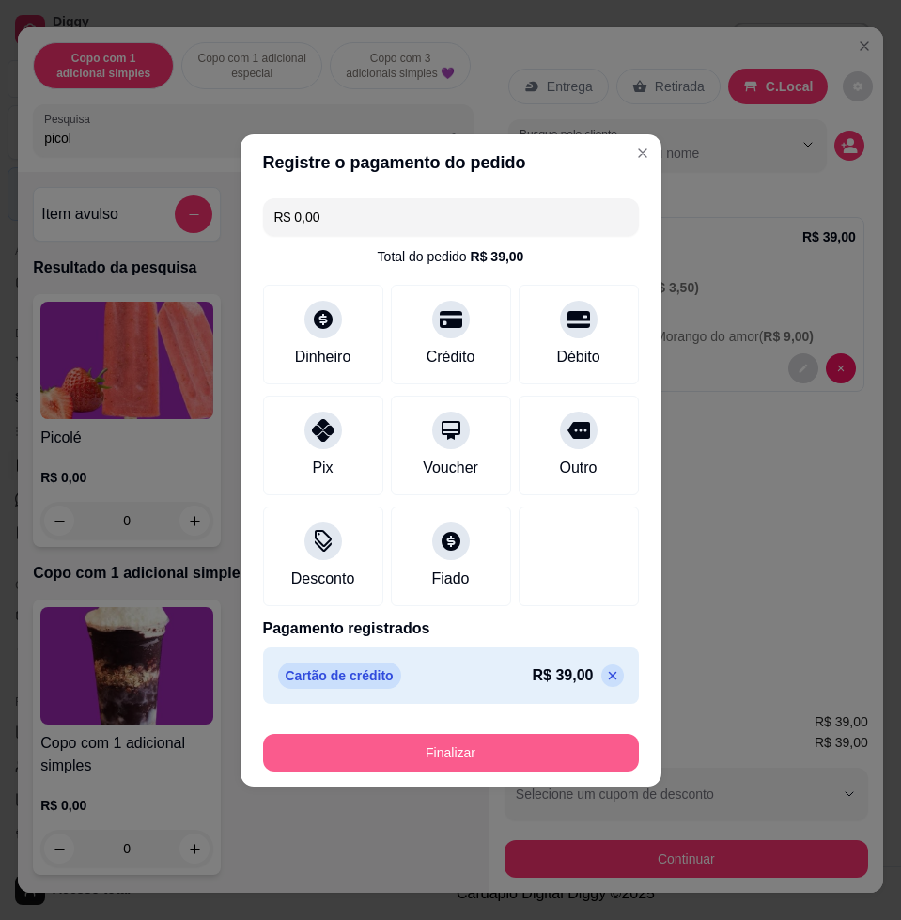
click at [498, 743] on button "Finalizar" at bounding box center [451, 753] width 376 height 38
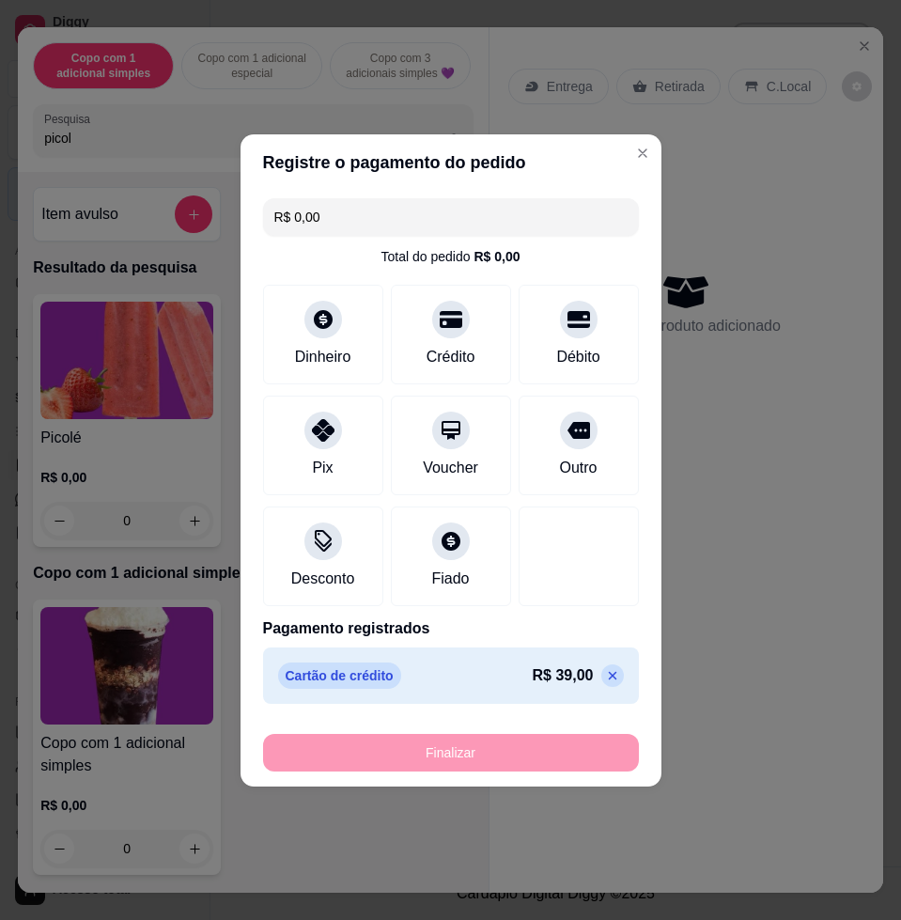
type input "-R$ 39,00"
